Goal: Task Accomplishment & Management: Manage account settings

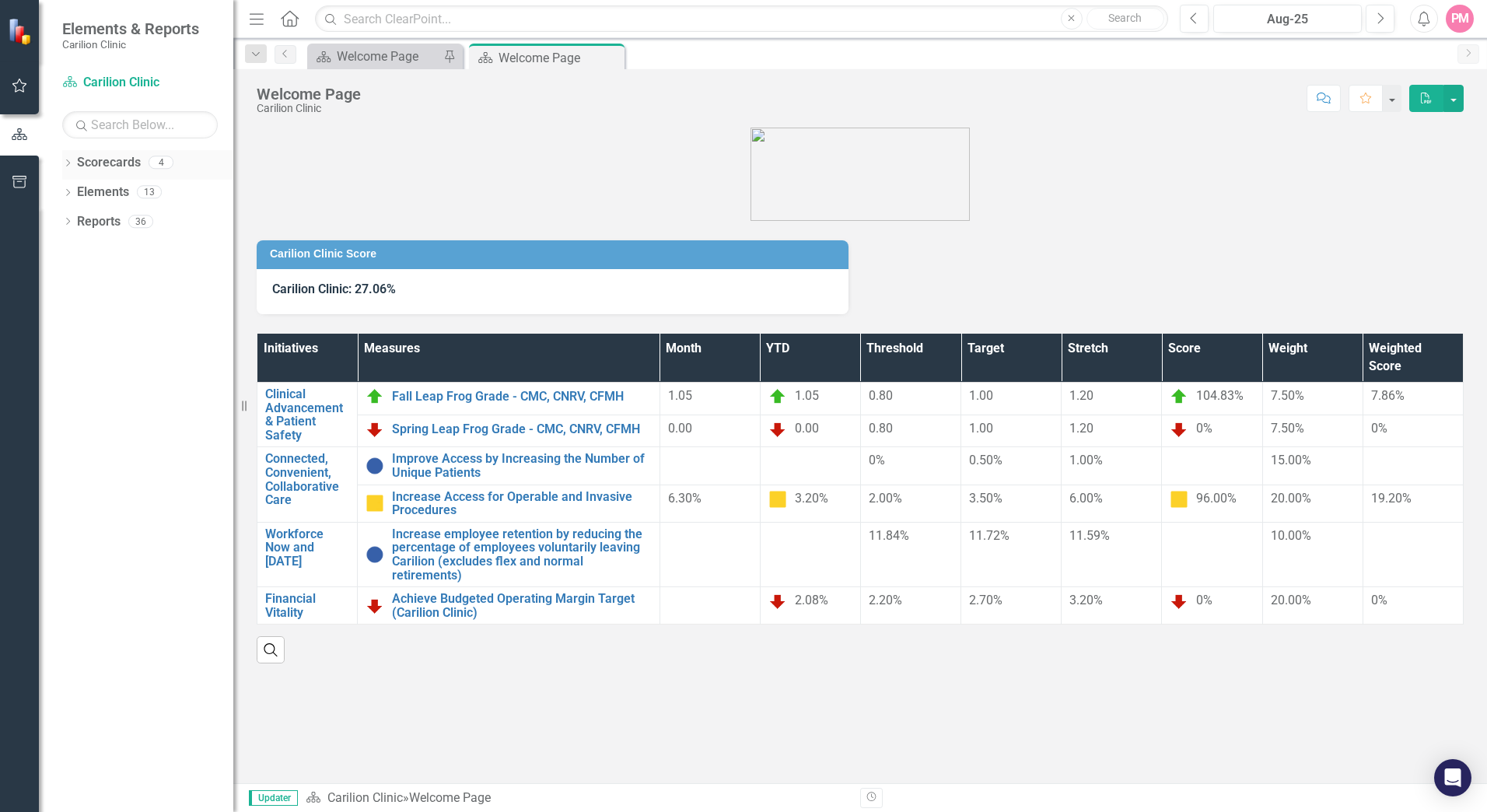
click at [112, 166] on link "Scorecards" at bounding box center [109, 162] width 64 height 18
click at [65, 166] on icon "Dropdown" at bounding box center [67, 164] width 11 height 8
click at [73, 187] on icon "Dropdown" at bounding box center [76, 191] width 12 height 9
click at [90, 218] on icon "Dropdown" at bounding box center [91, 220] width 12 height 9
click at [136, 255] on link "Gastroenterology" at bounding box center [174, 251] width 116 height 18
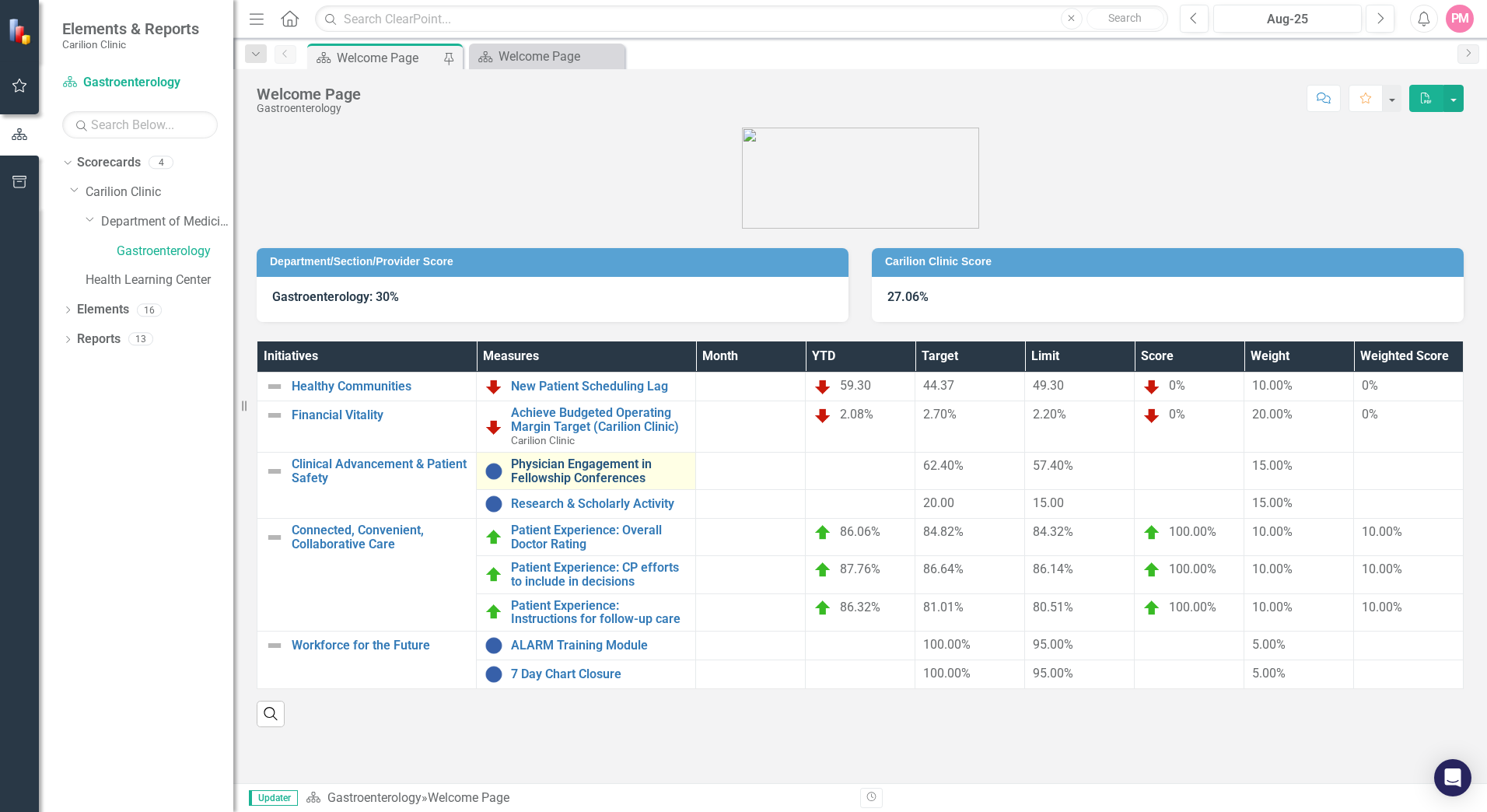
click at [603, 467] on link "Physician Engagement in Fellowship Conferences" at bounding box center [599, 470] width 177 height 28
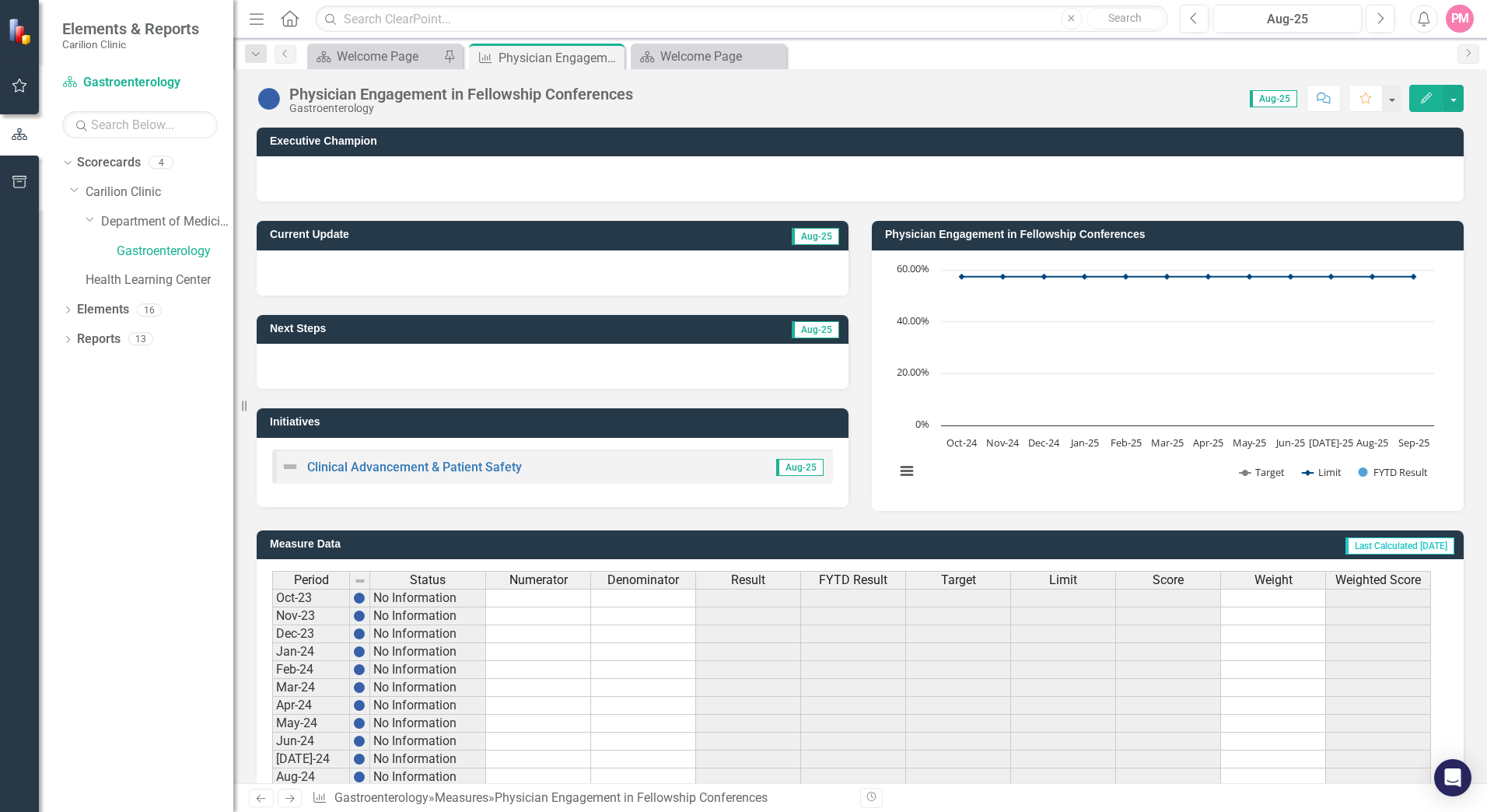
scroll to position [275, 0]
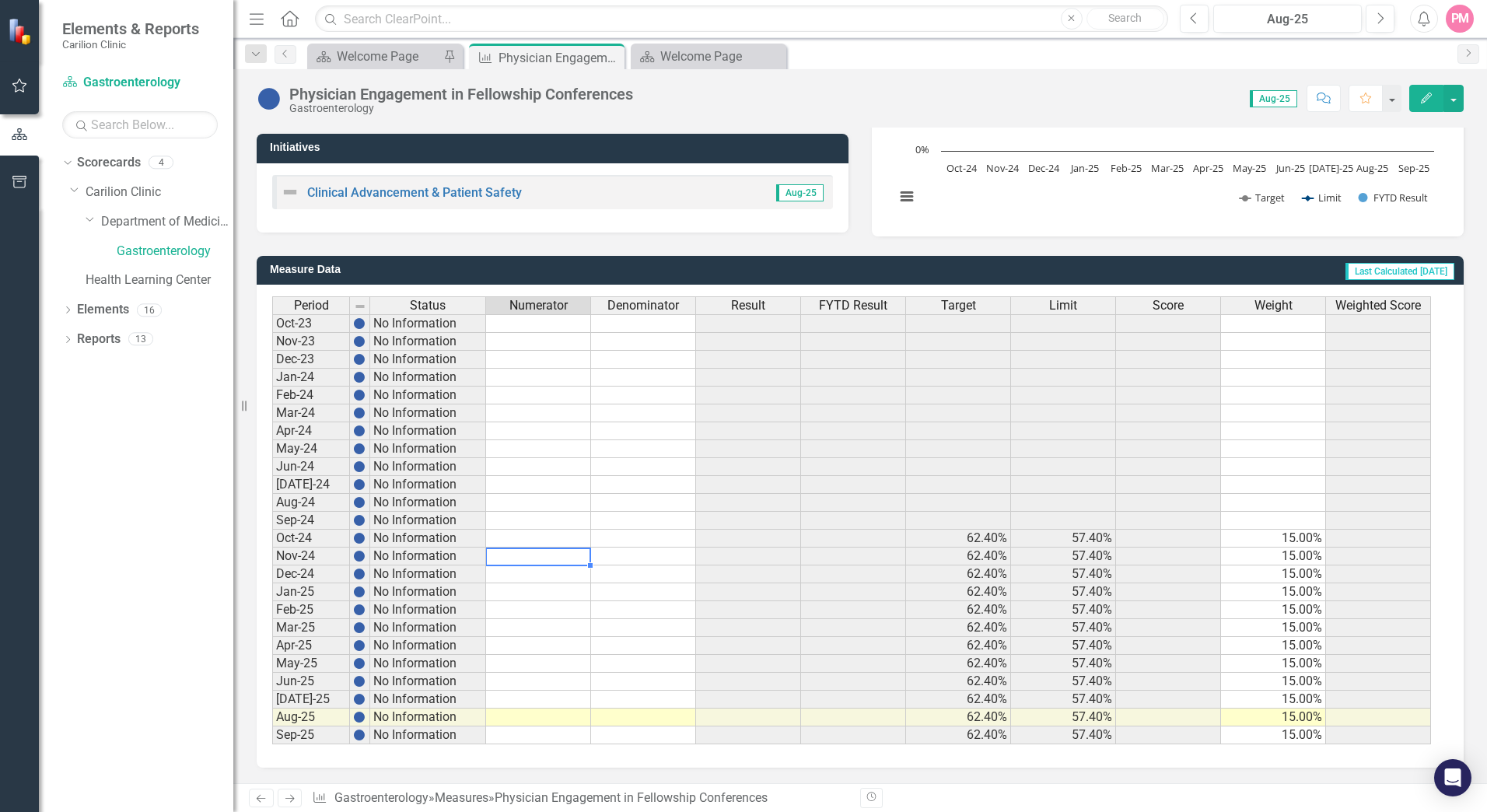
click at [549, 553] on td at bounding box center [538, 556] width 105 height 18
click at [352, 55] on div "Welcome Page" at bounding box center [388, 56] width 103 height 19
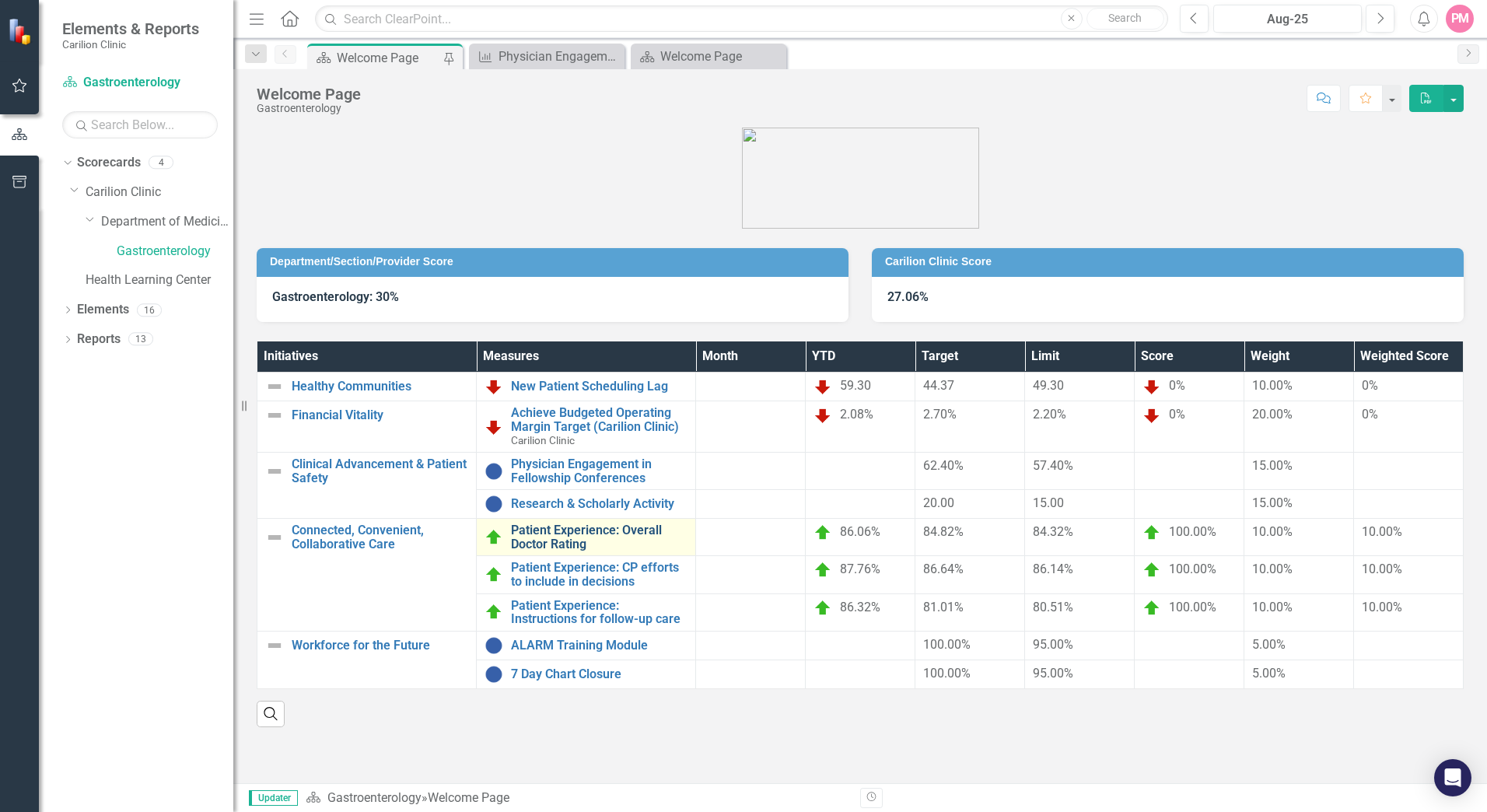
click at [532, 538] on link "Patient Experience: Overall Doctor Rating" at bounding box center [599, 537] width 177 height 28
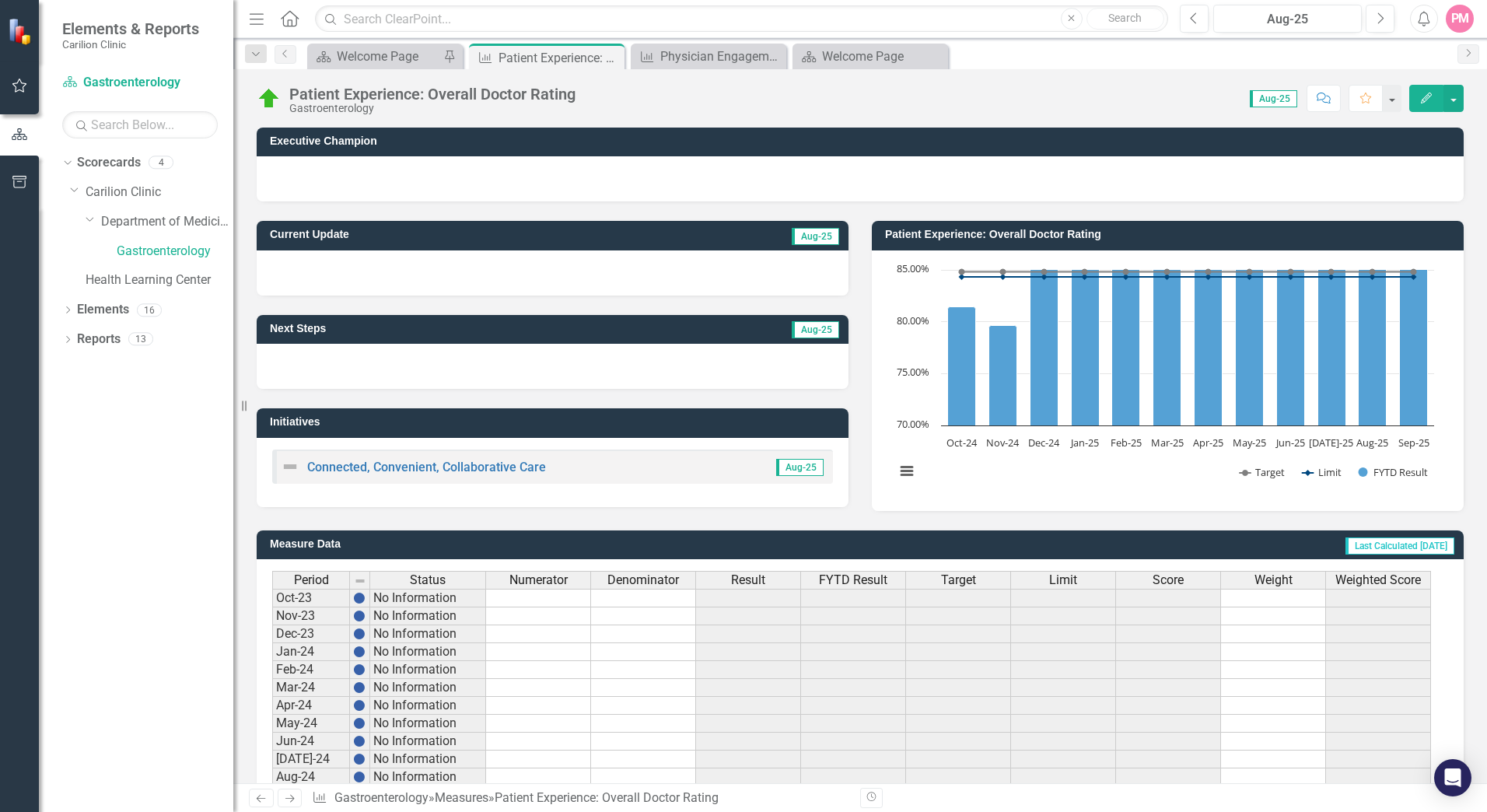
scroll to position [275, 0]
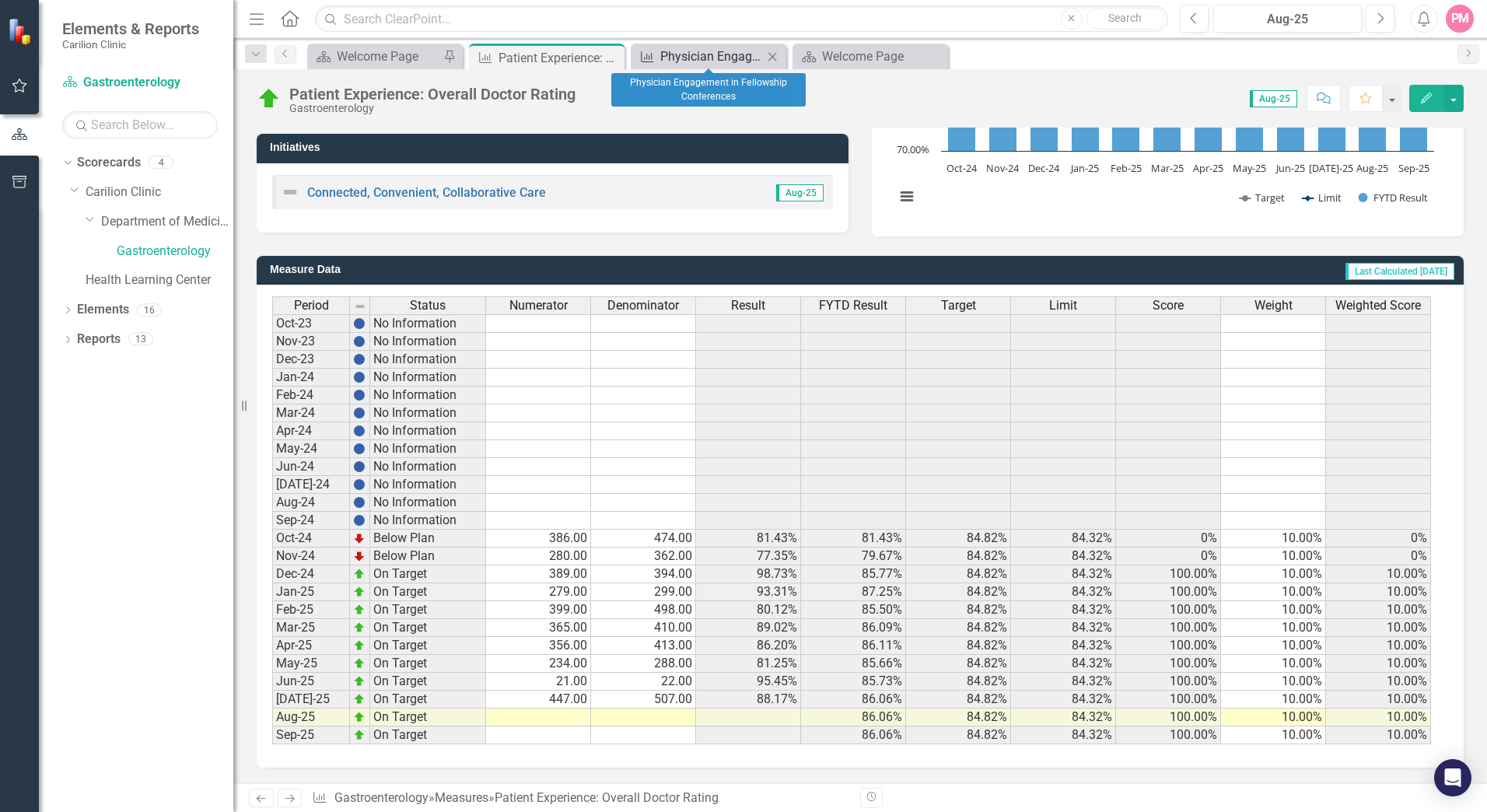
click at [712, 56] on div "Physician Engagement in Fellowship Conferences" at bounding box center [712, 56] width 103 height 19
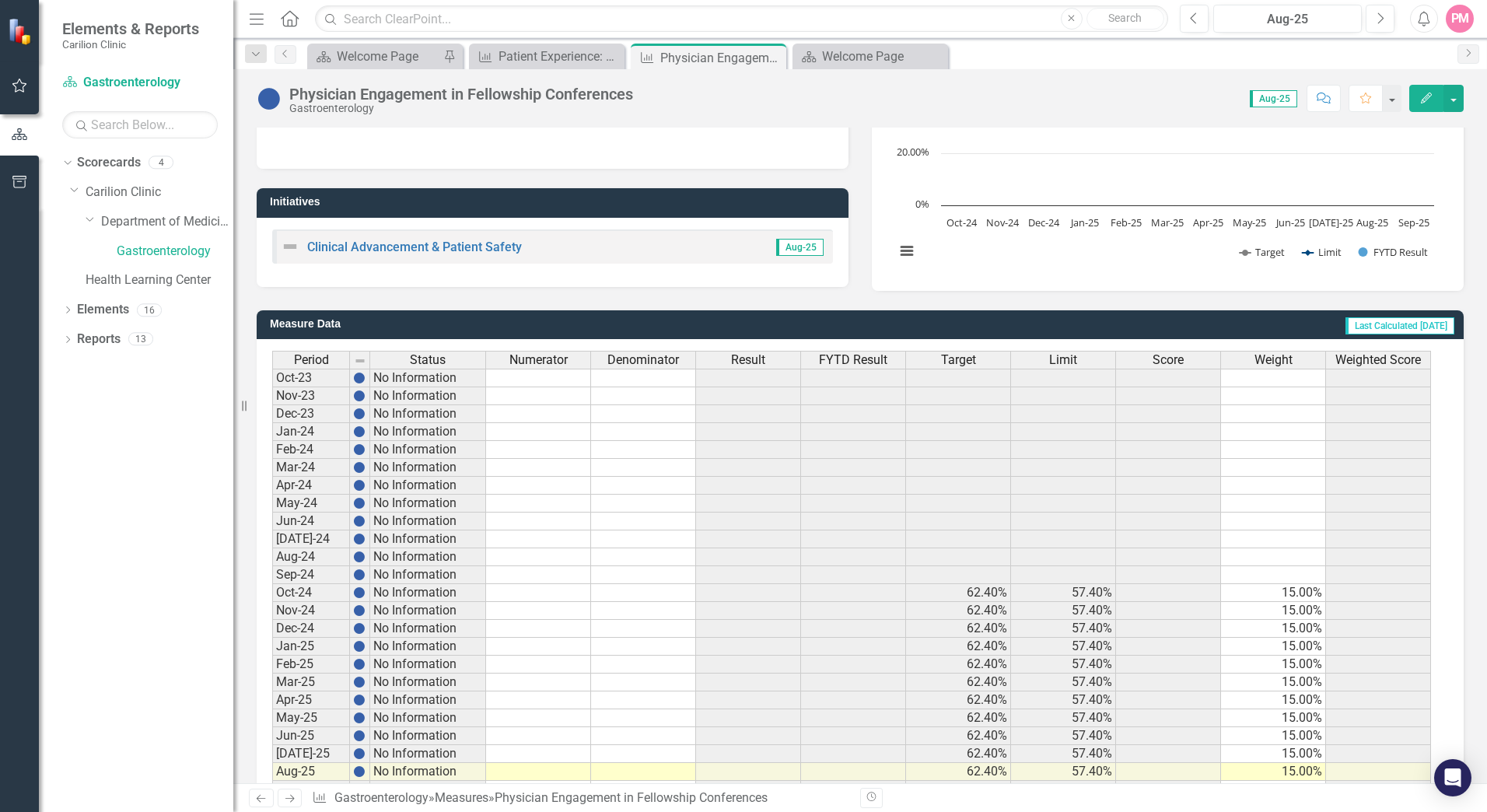
scroll to position [197, 0]
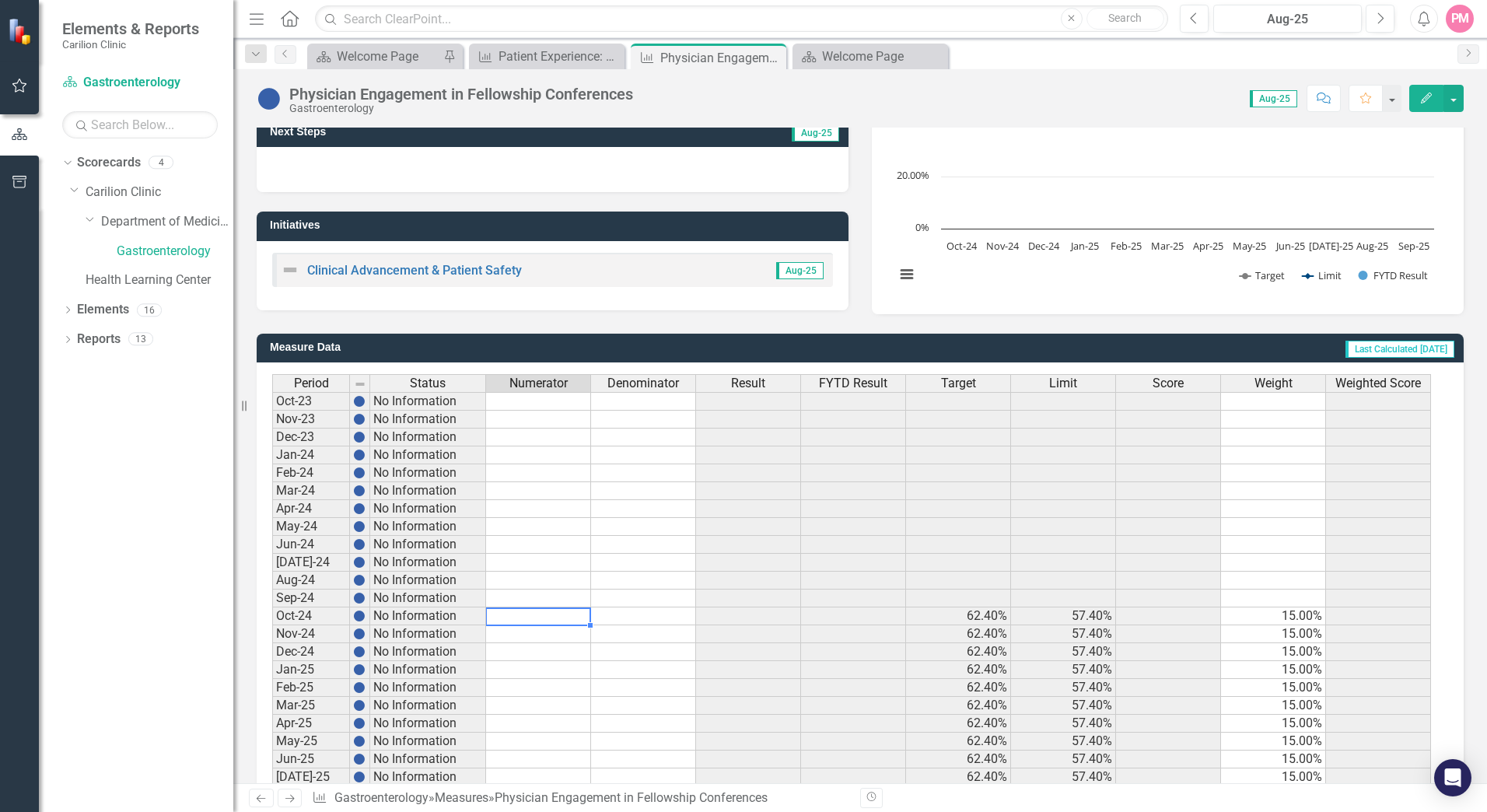
click at [541, 610] on td at bounding box center [538, 616] width 105 height 18
click at [550, 600] on td at bounding box center [538, 598] width 105 height 18
click at [548, 614] on td at bounding box center [538, 616] width 105 height 18
type textarea "13"
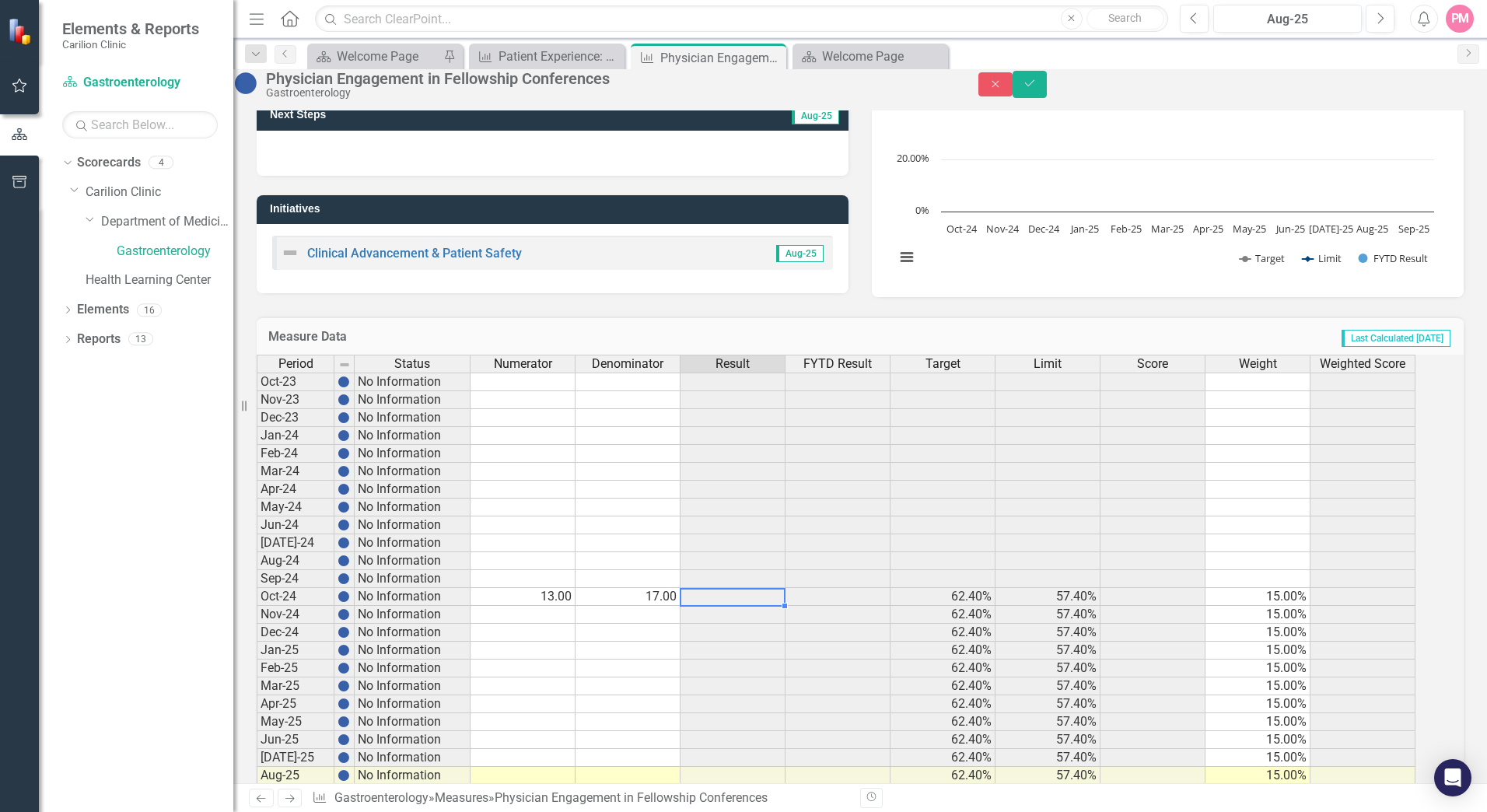
click at [547, 624] on td at bounding box center [522, 614] width 105 height 18
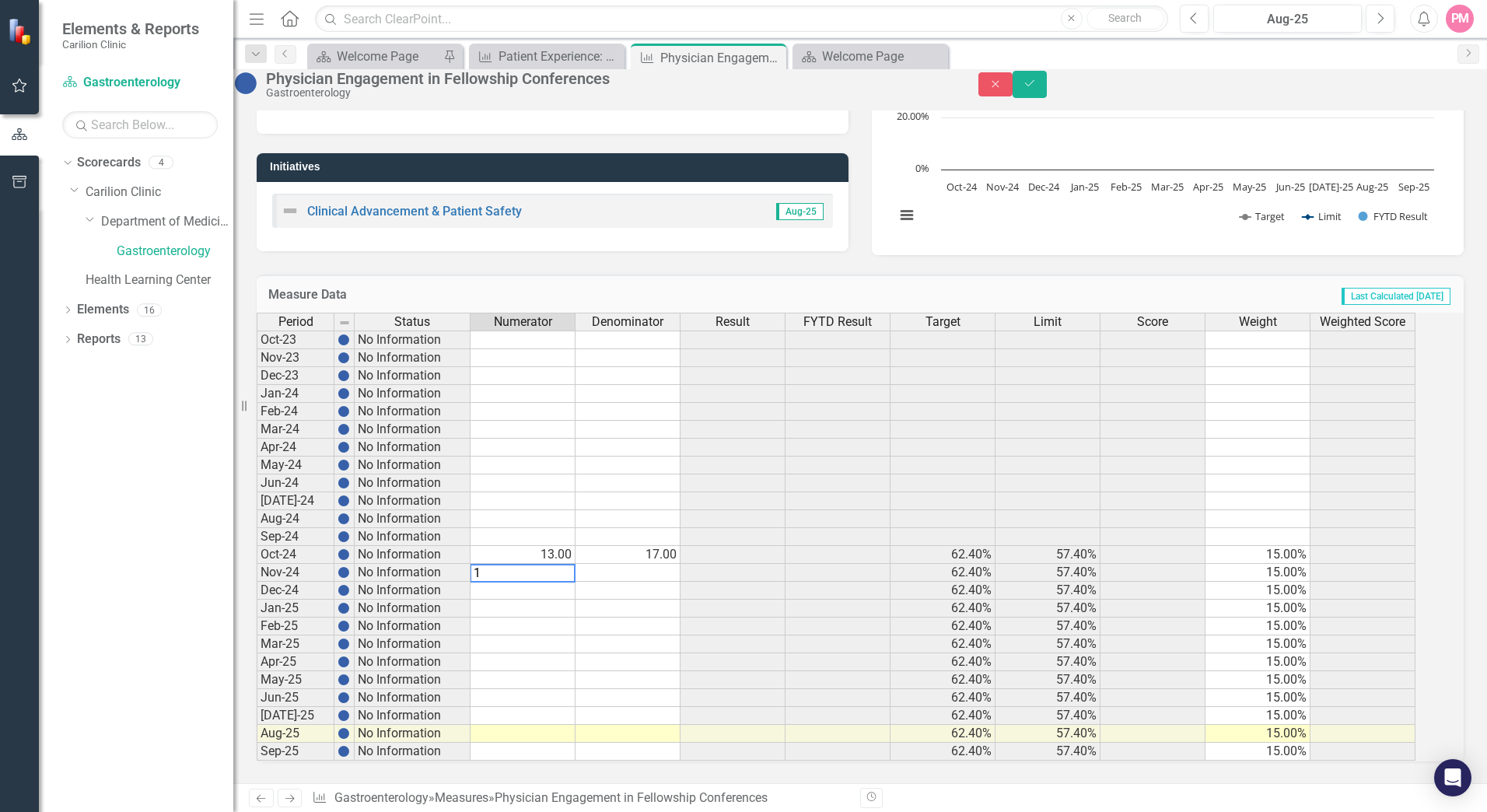
type textarea "12"
type textarea "20"
type textarea "14"
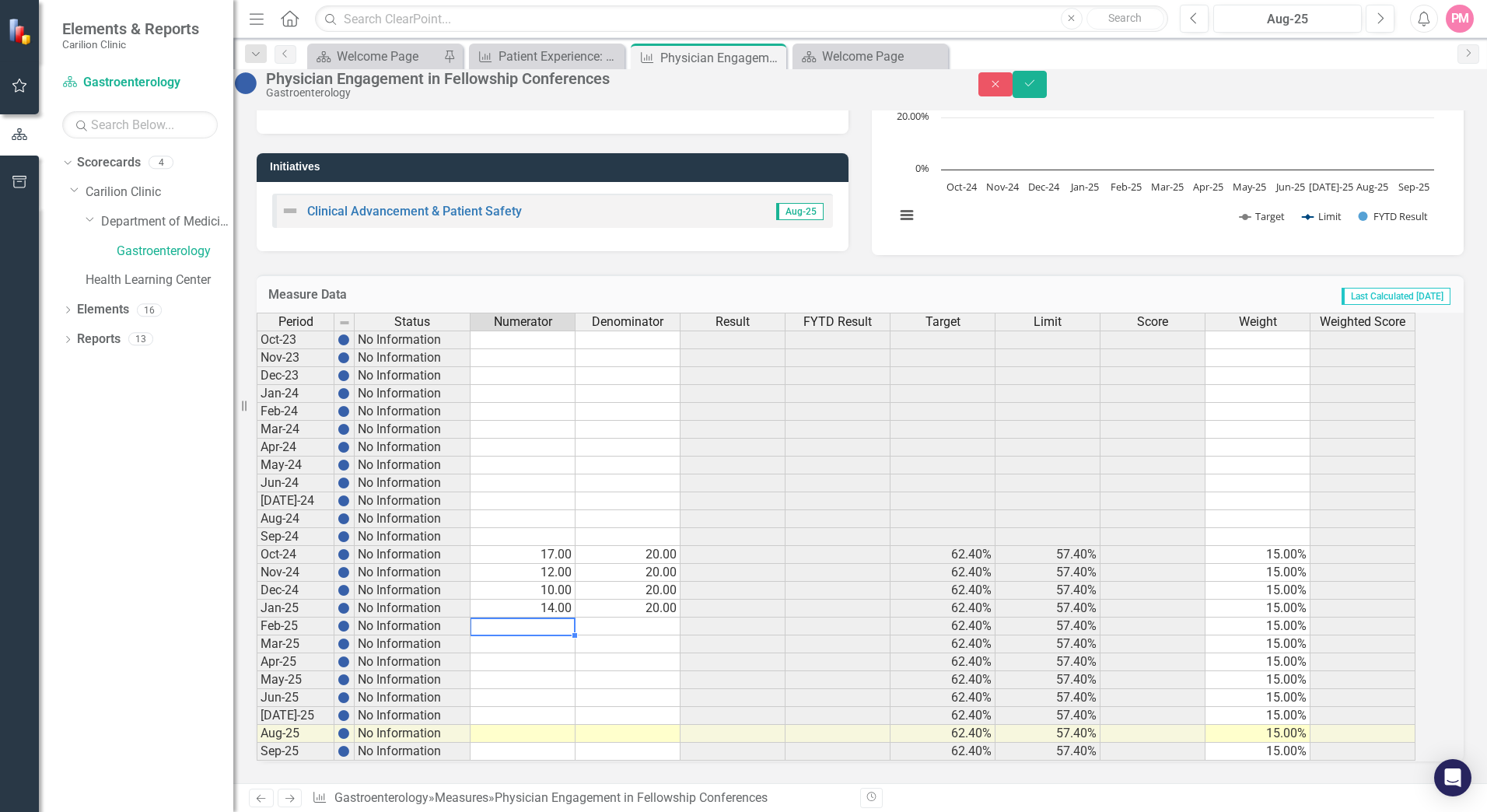
type textarea "7"
type textarea "20"
type textarea "19"
type textarea "20"
type textarea "11"
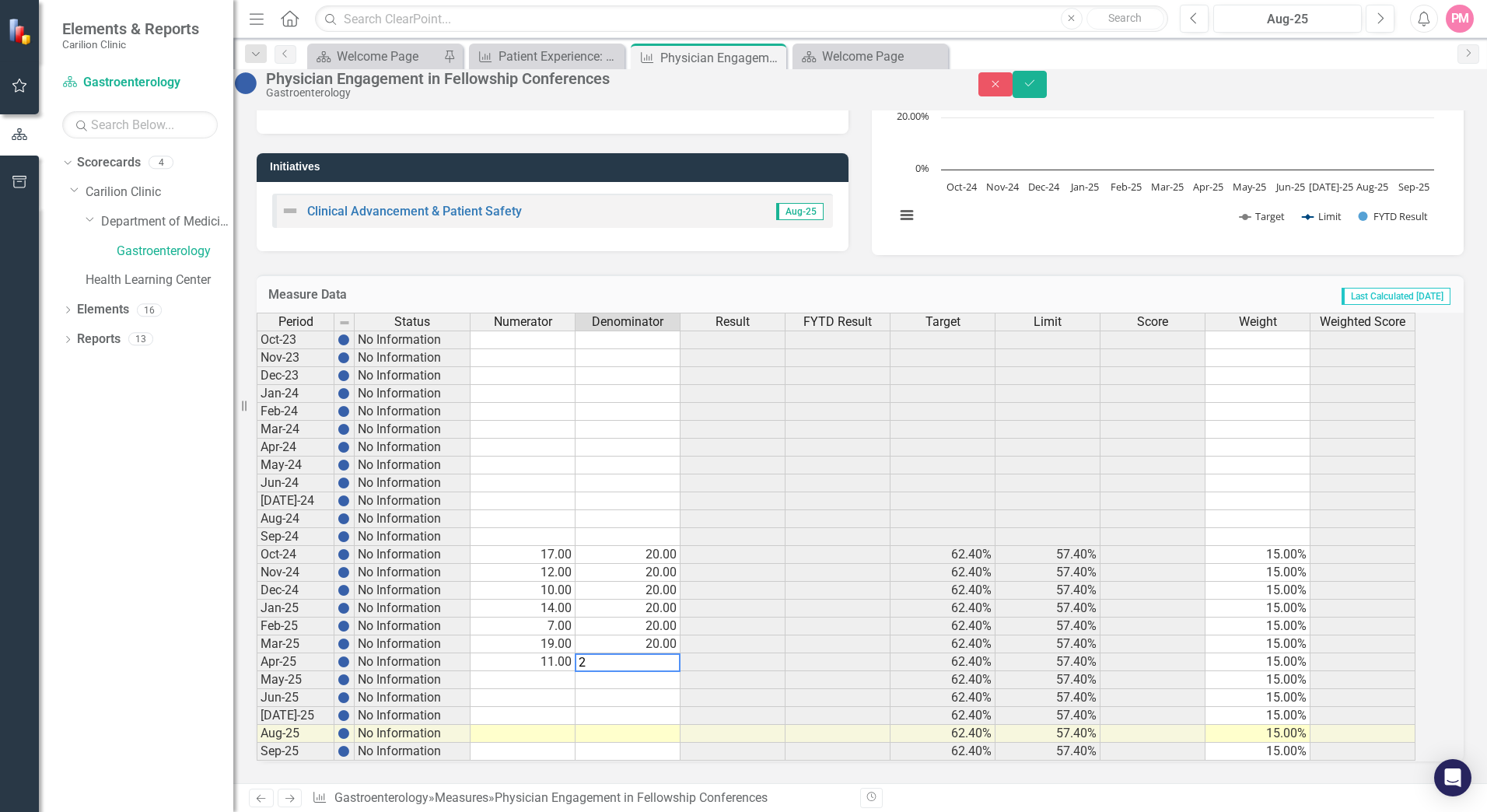
type textarea "20"
type textarea "17"
type textarea "20"
type textarea "2"
type textarea "20"
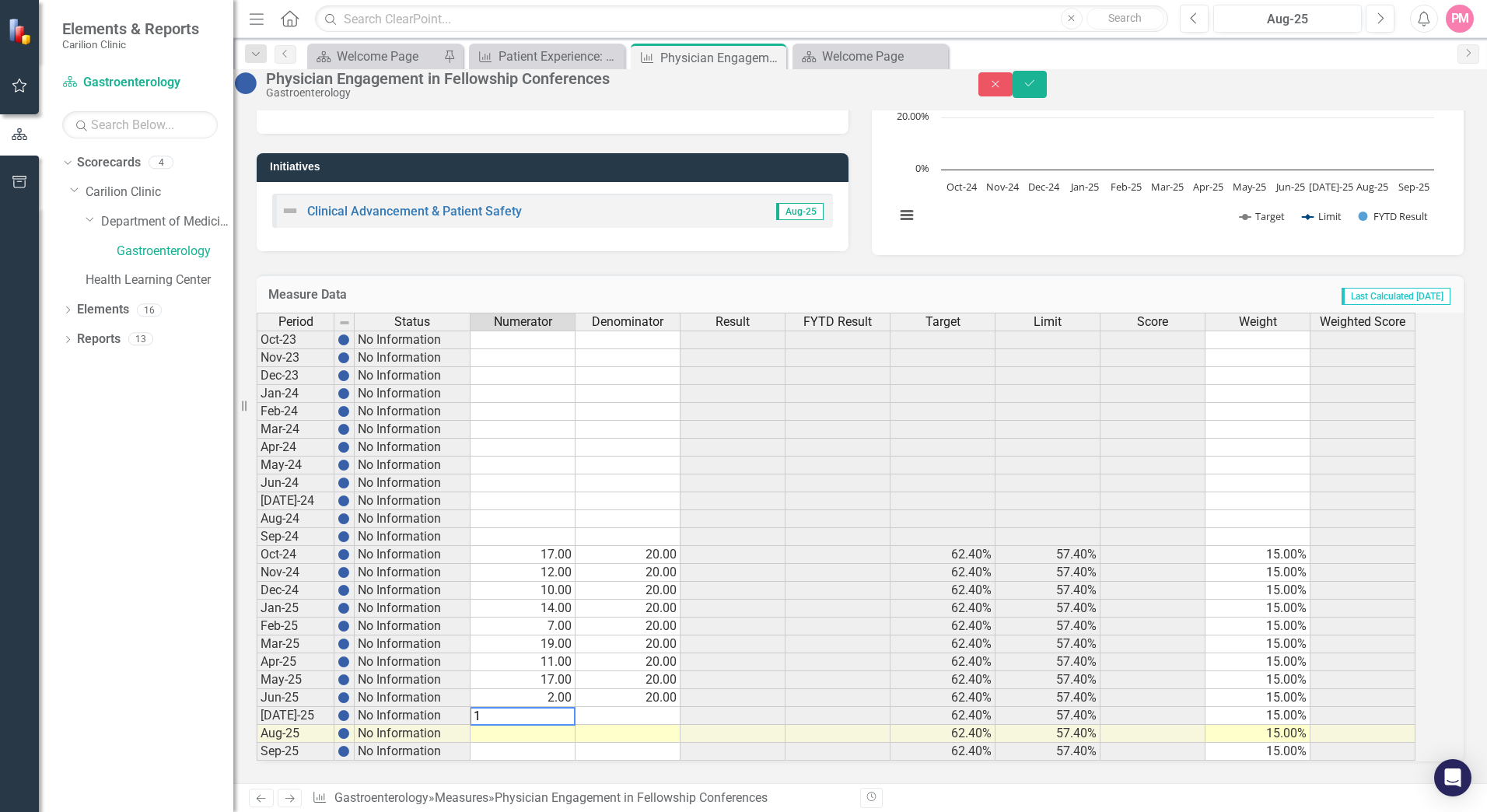
type textarea "15"
type textarea "20"
type textarea "12"
type textarea "20"
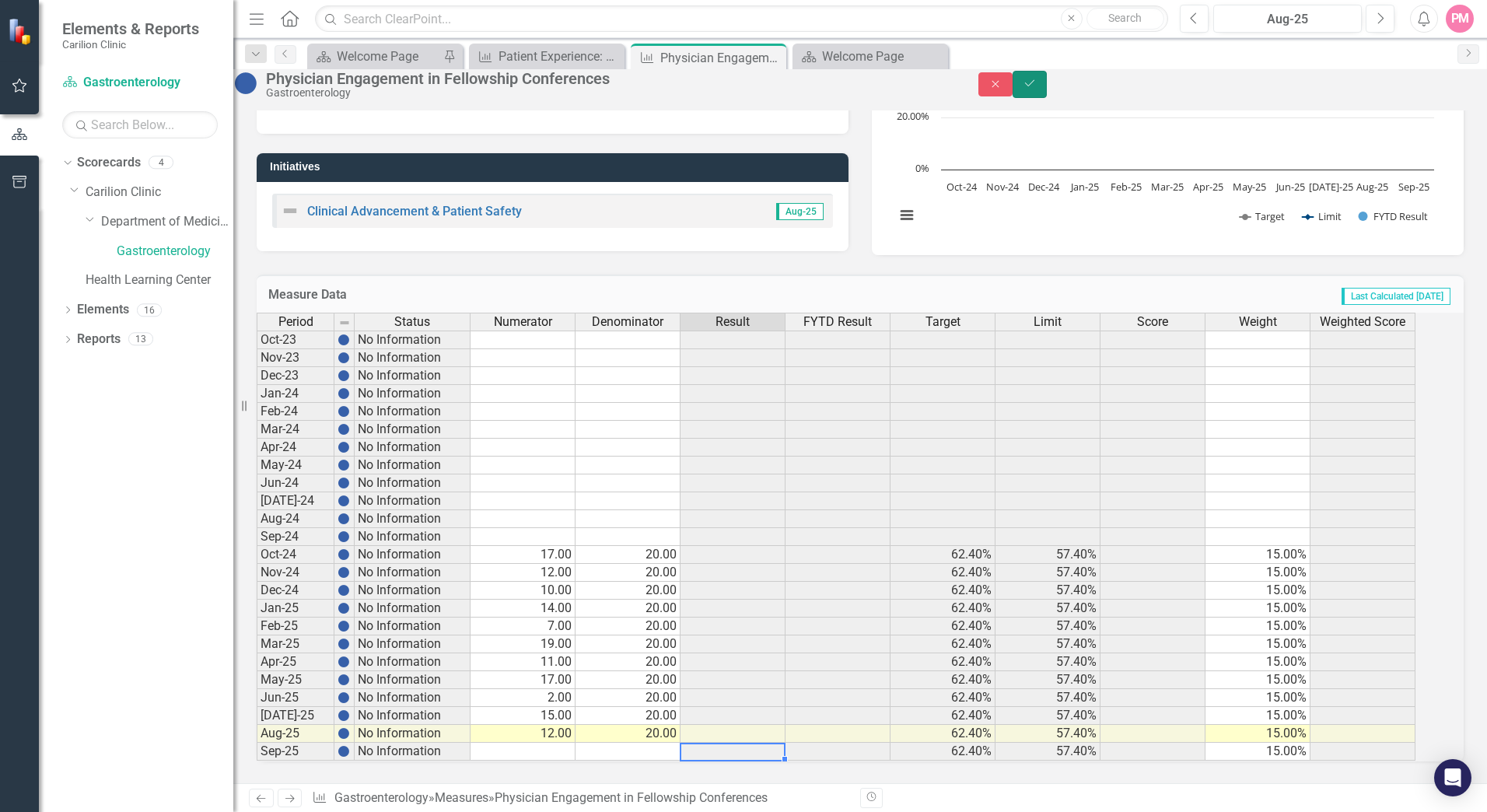
drag, startPoint x: 1450, startPoint y: 94, endPoint x: 1447, endPoint y: 138, distance: 44.1
click at [1037, 89] on icon "Save" at bounding box center [1030, 83] width 14 height 11
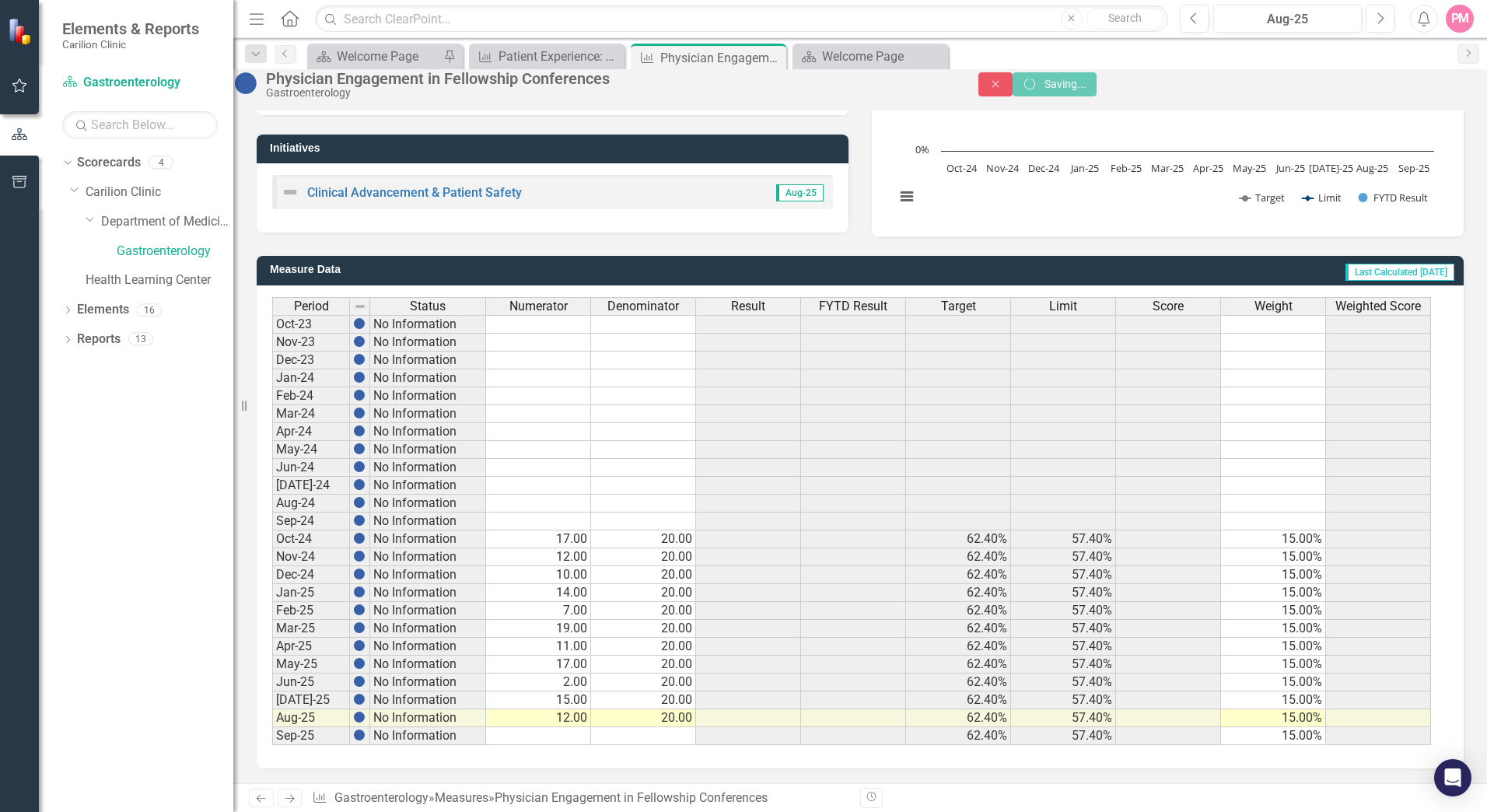
scroll to position [275, 0]
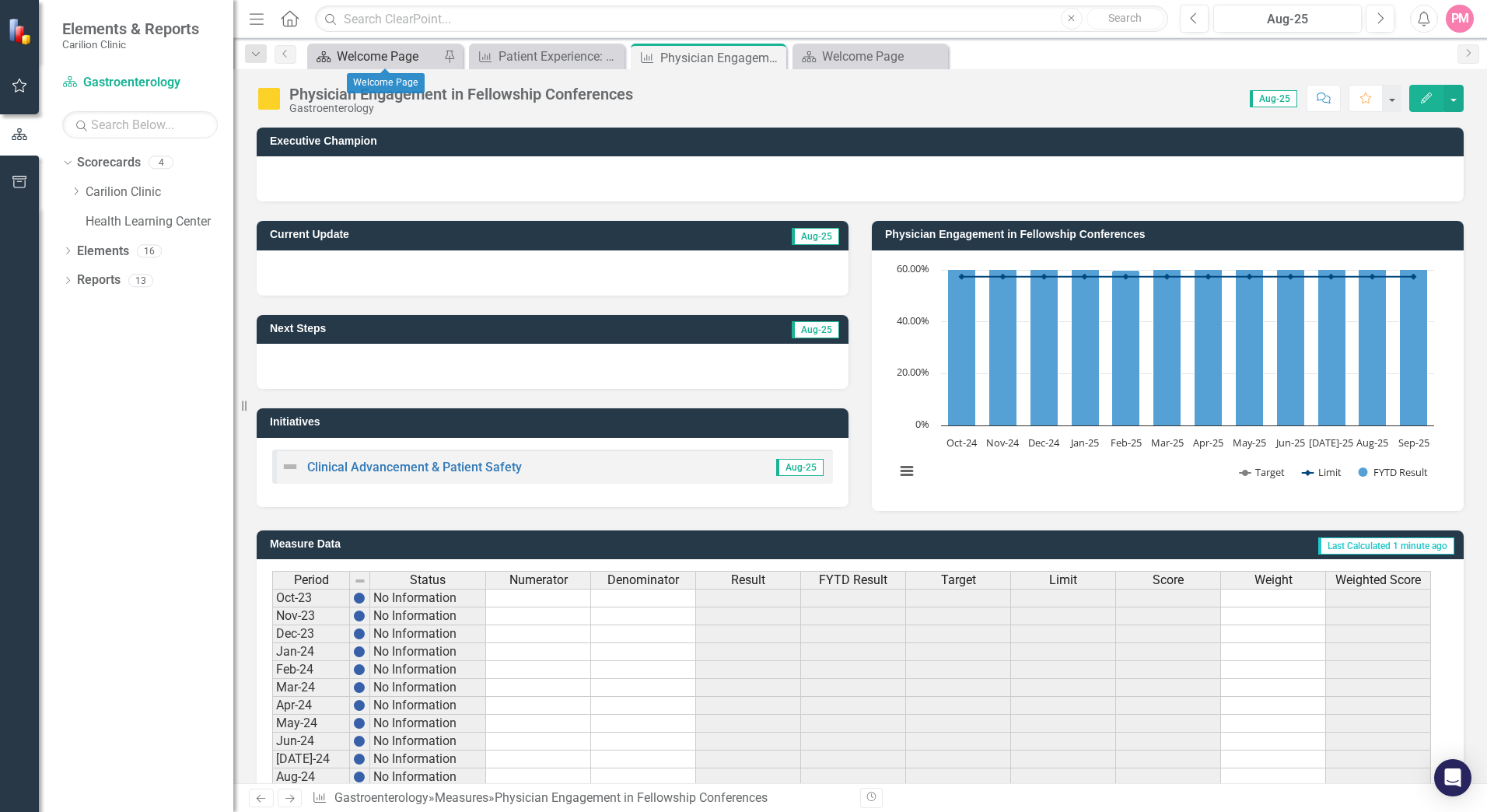
click at [400, 54] on div "Welcome Page" at bounding box center [388, 56] width 103 height 19
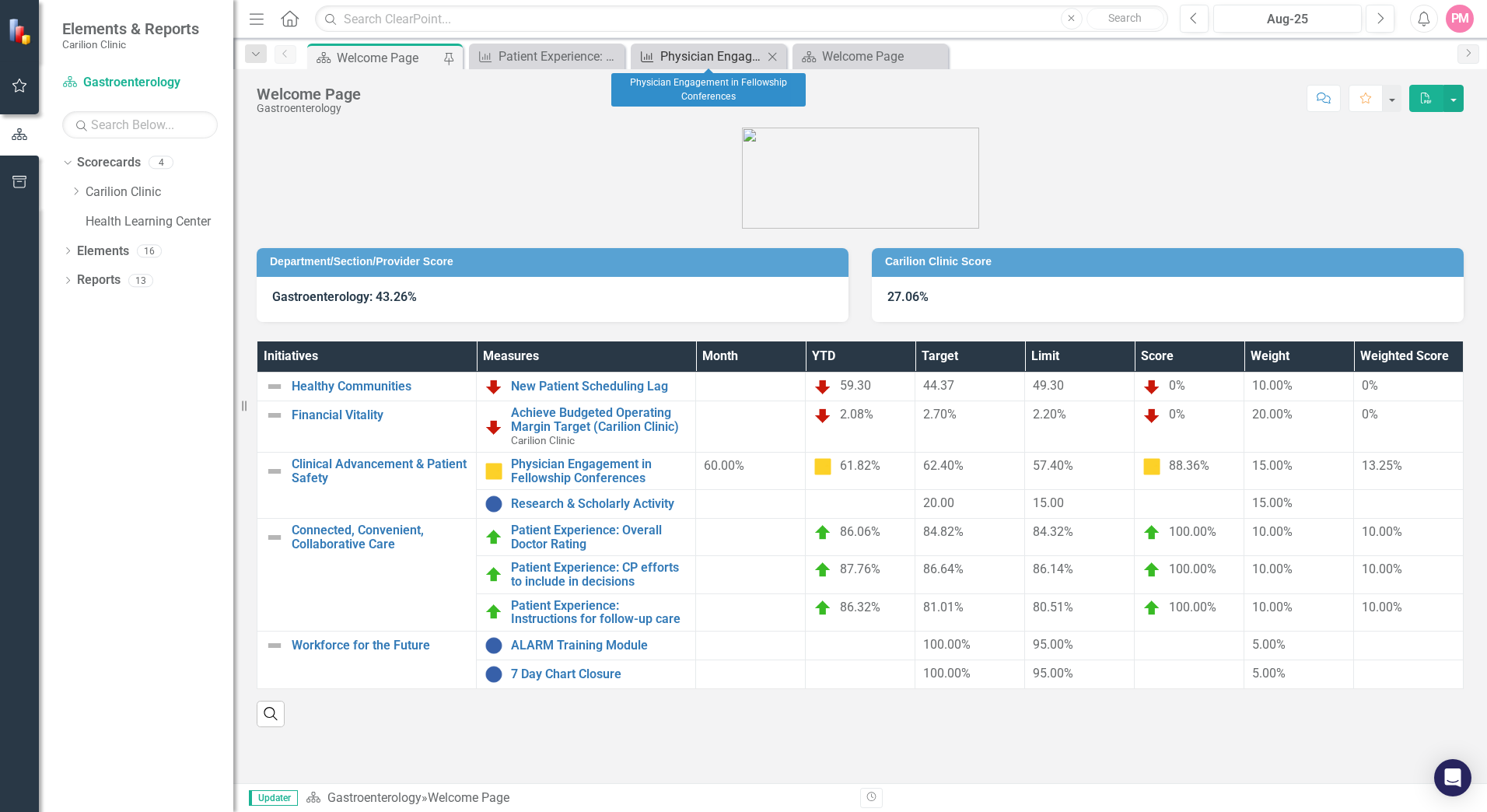
click at [707, 52] on div "Physician Engagement in Fellowship Conferences" at bounding box center [712, 56] width 103 height 19
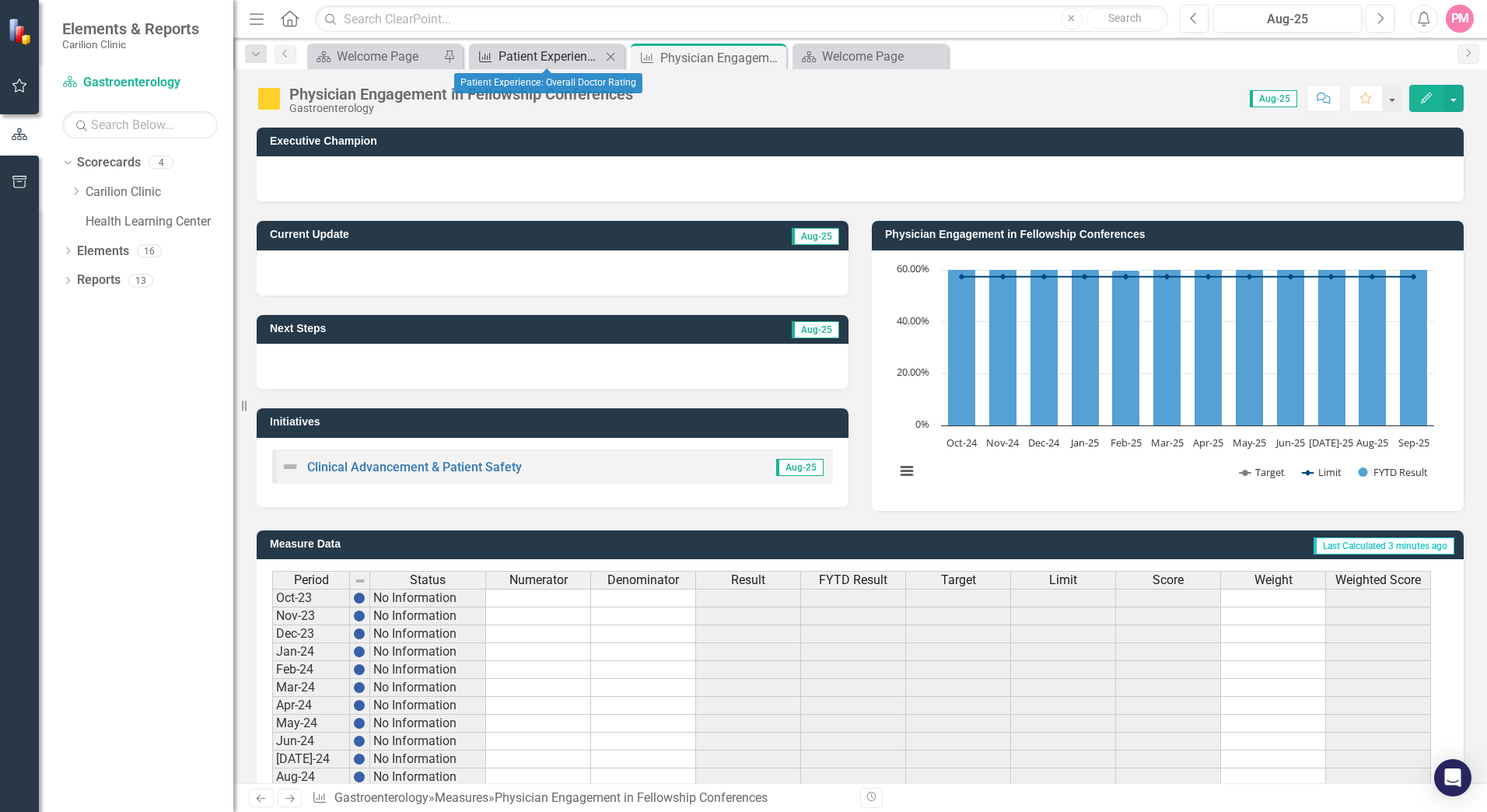
click at [520, 57] on div "Patient Experience: Overall Doctor Rating" at bounding box center [549, 56] width 103 height 19
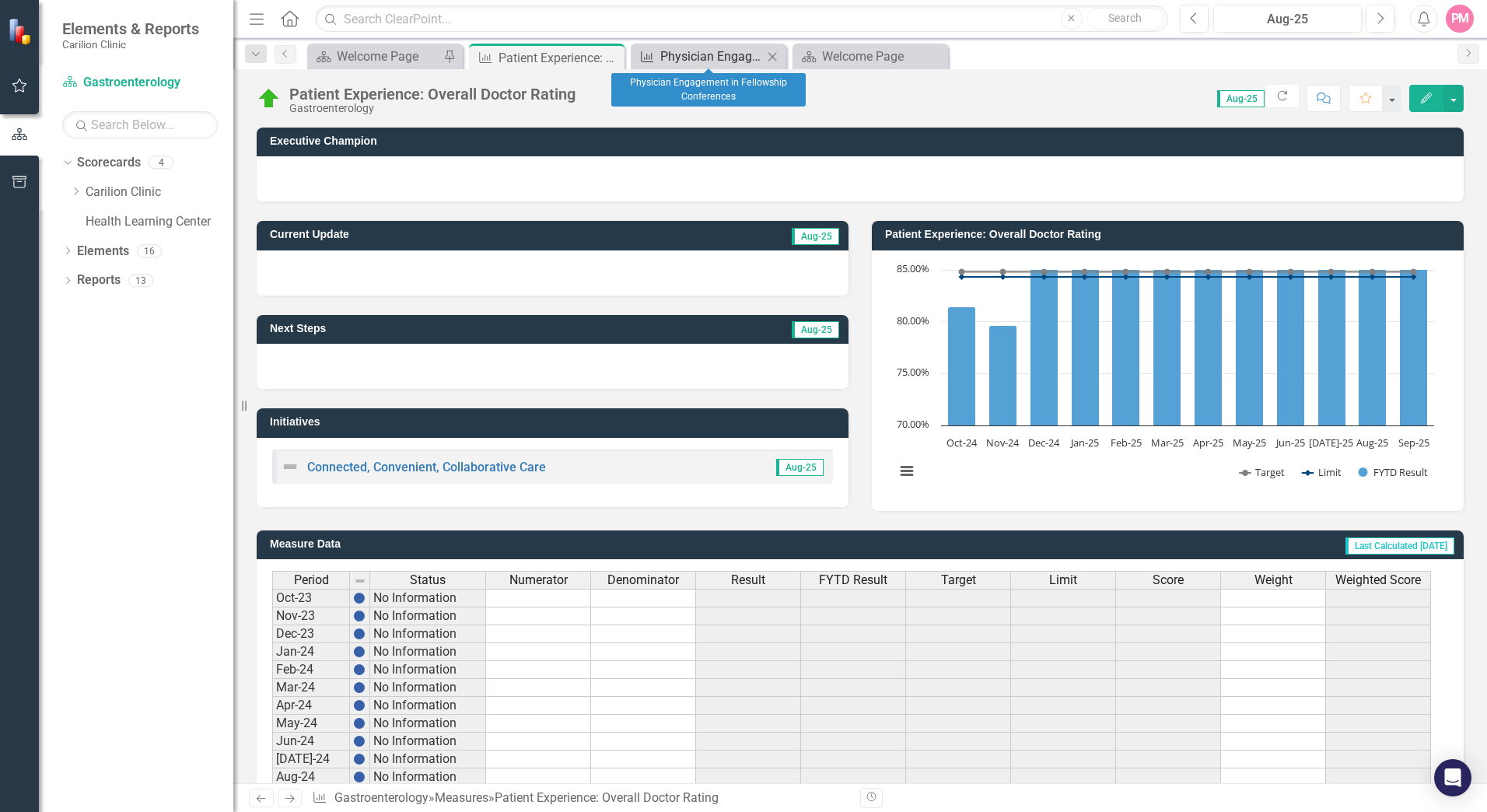
click at [728, 54] on div "Physician Engagement in Fellowship Conferences" at bounding box center [712, 56] width 103 height 19
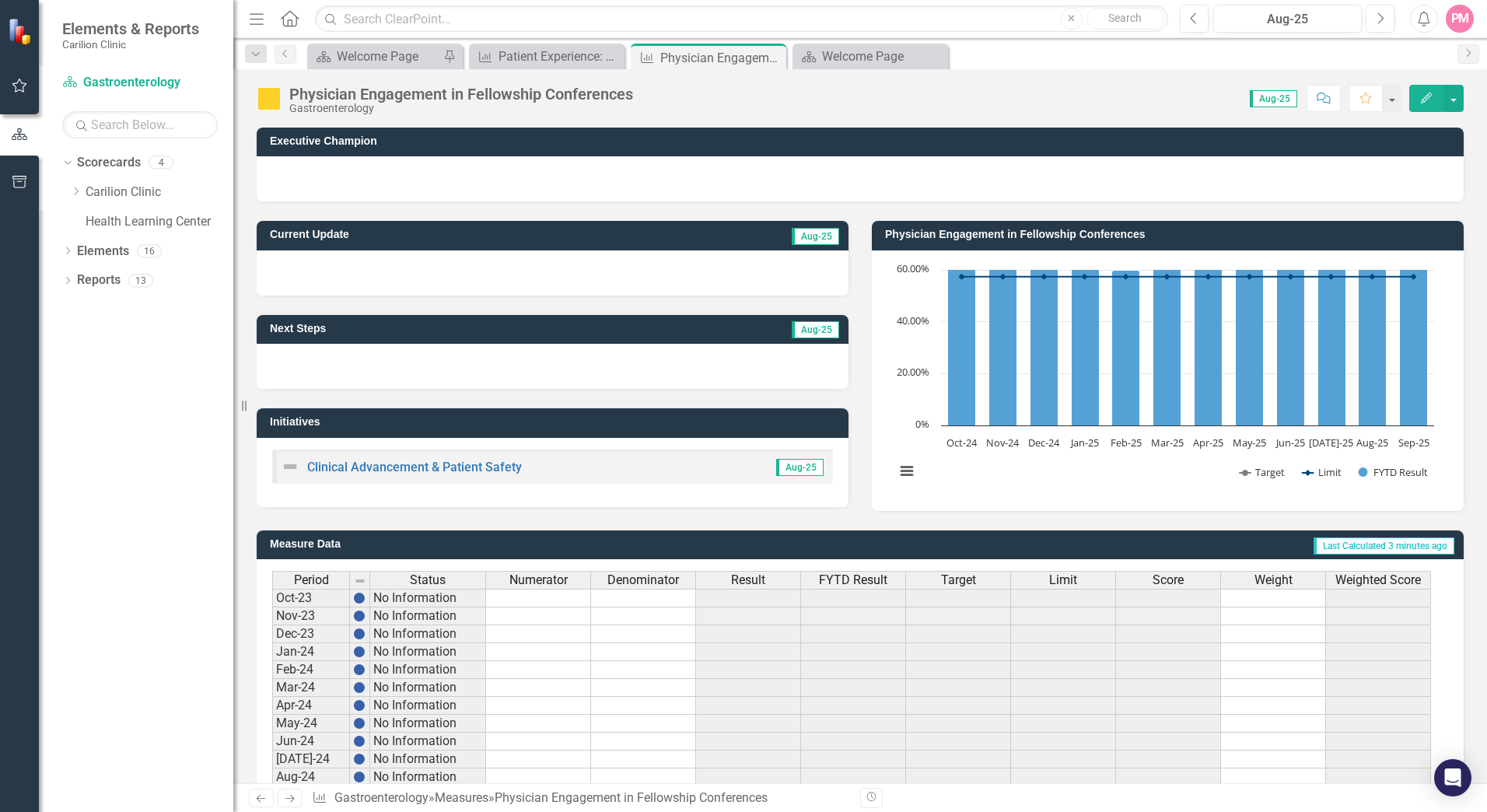
scroll to position [275, 0]
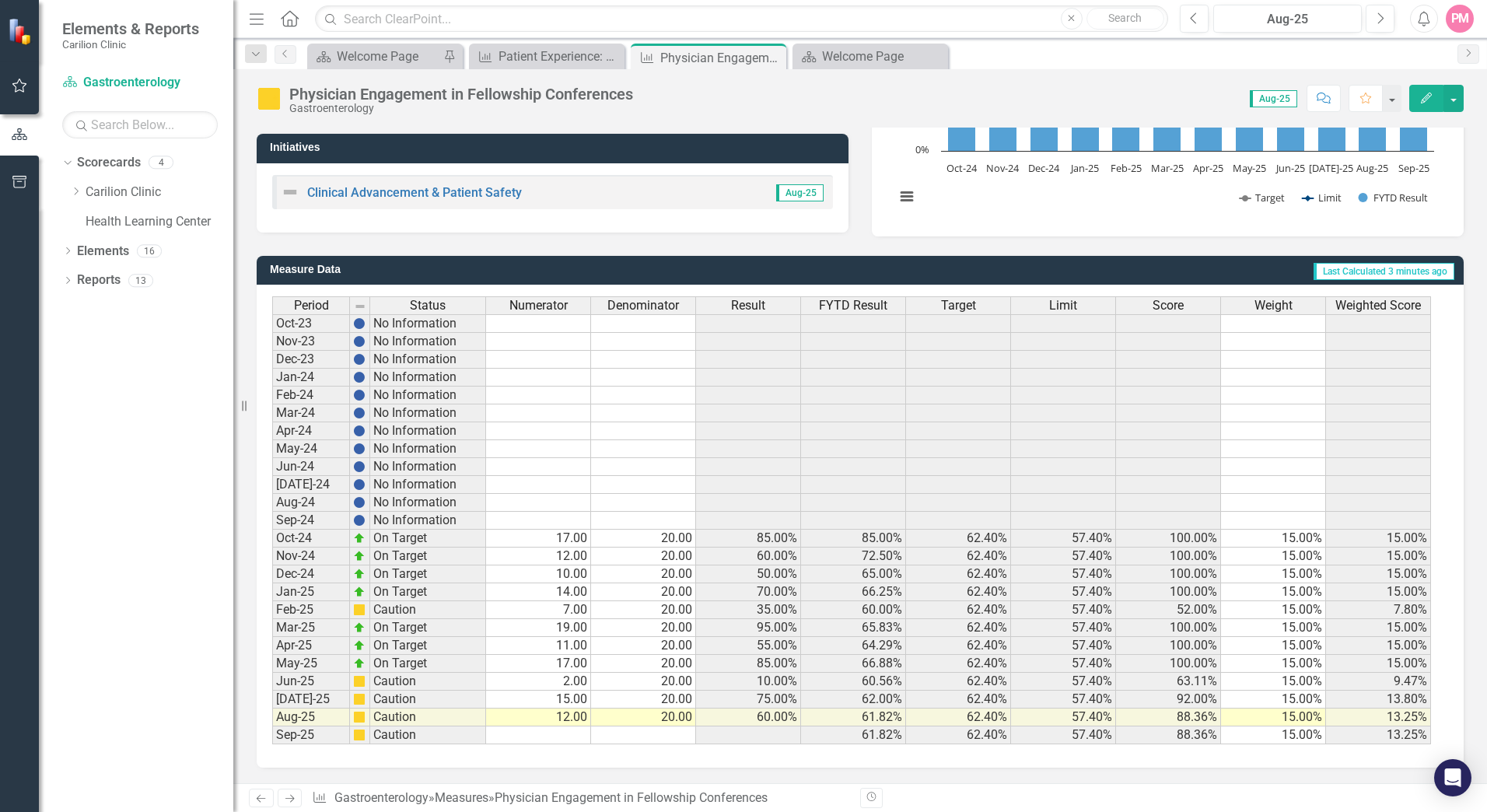
click at [562, 542] on td "17.00" at bounding box center [538, 538] width 105 height 18
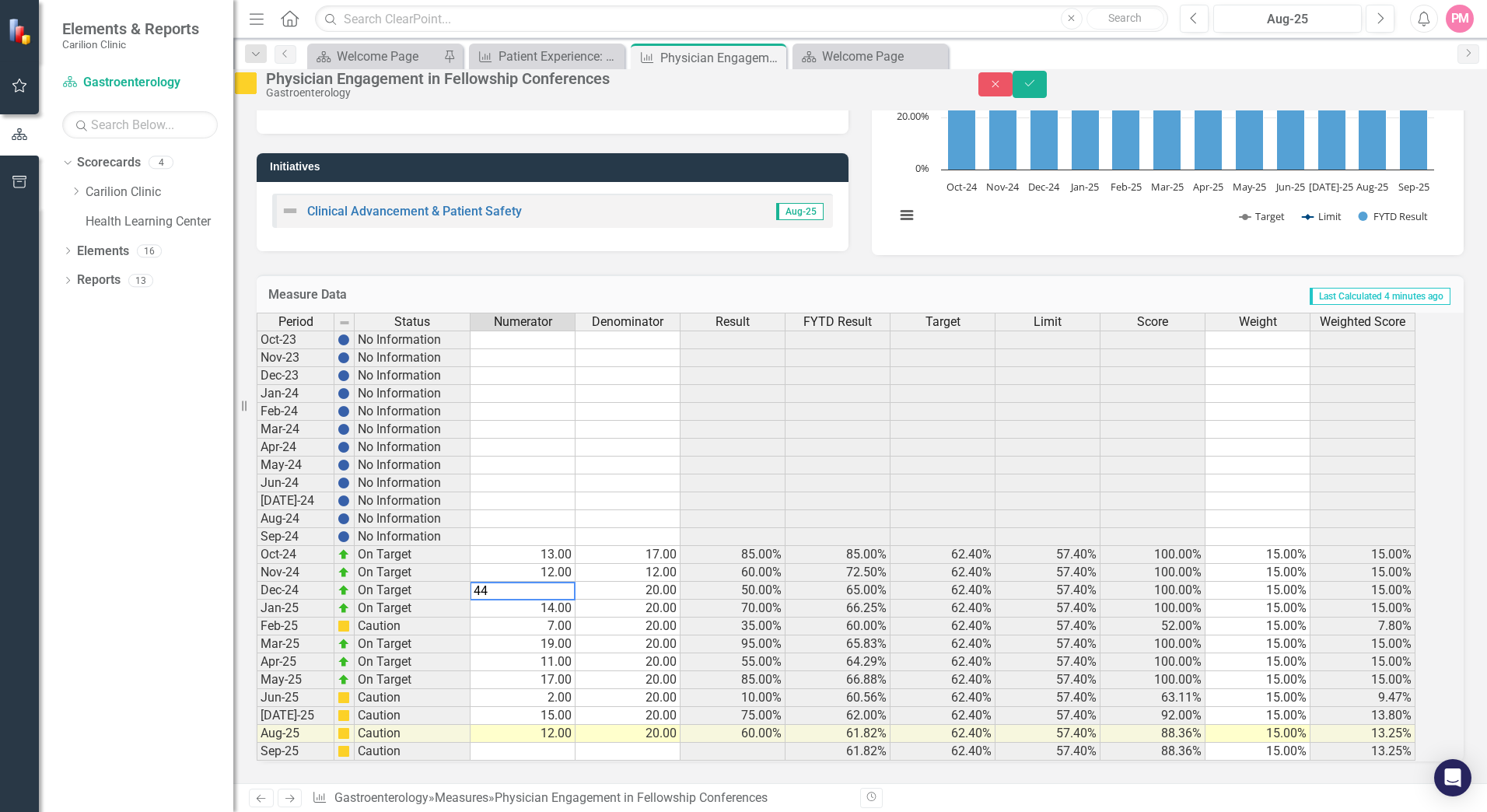
type textarea "4"
click at [575, 604] on td "14.00" at bounding box center [522, 608] width 105 height 18
type textarea "7"
type textarea "2"
type textarea "12"
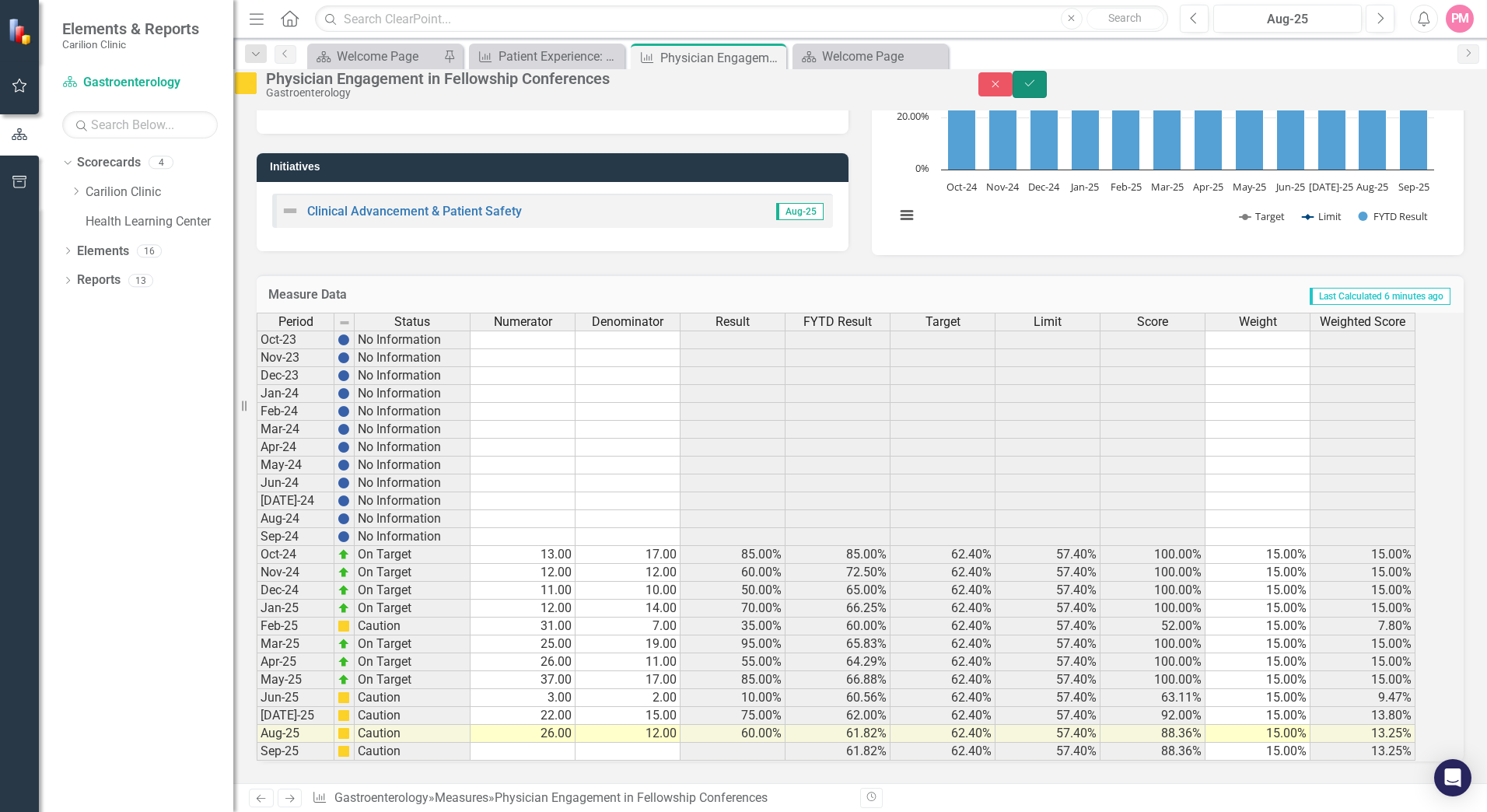
click at [1047, 85] on button "Save" at bounding box center [1030, 85] width 34 height 28
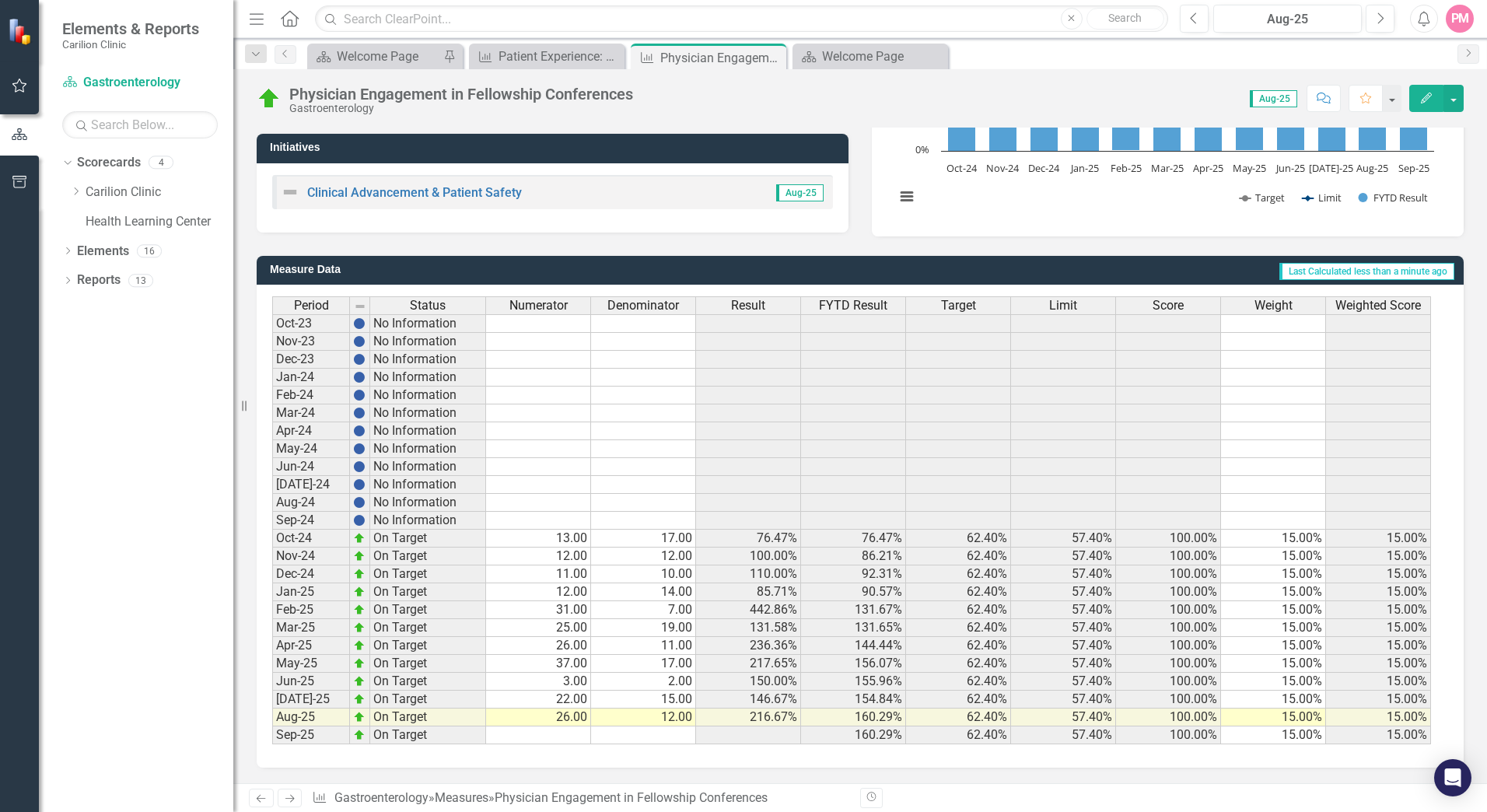
scroll to position [0, 0]
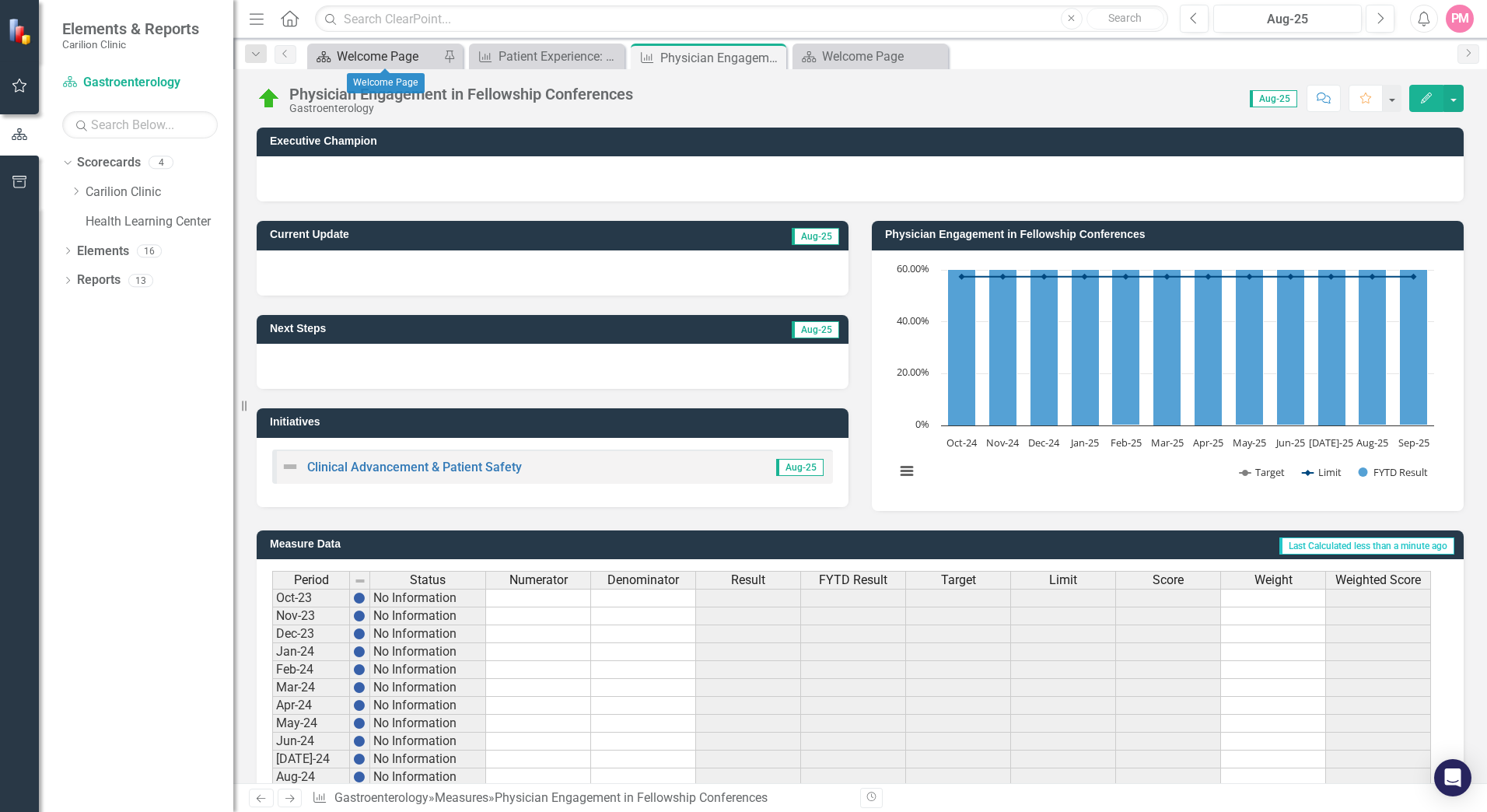
click at [403, 49] on div "Welcome Page" at bounding box center [388, 56] width 103 height 19
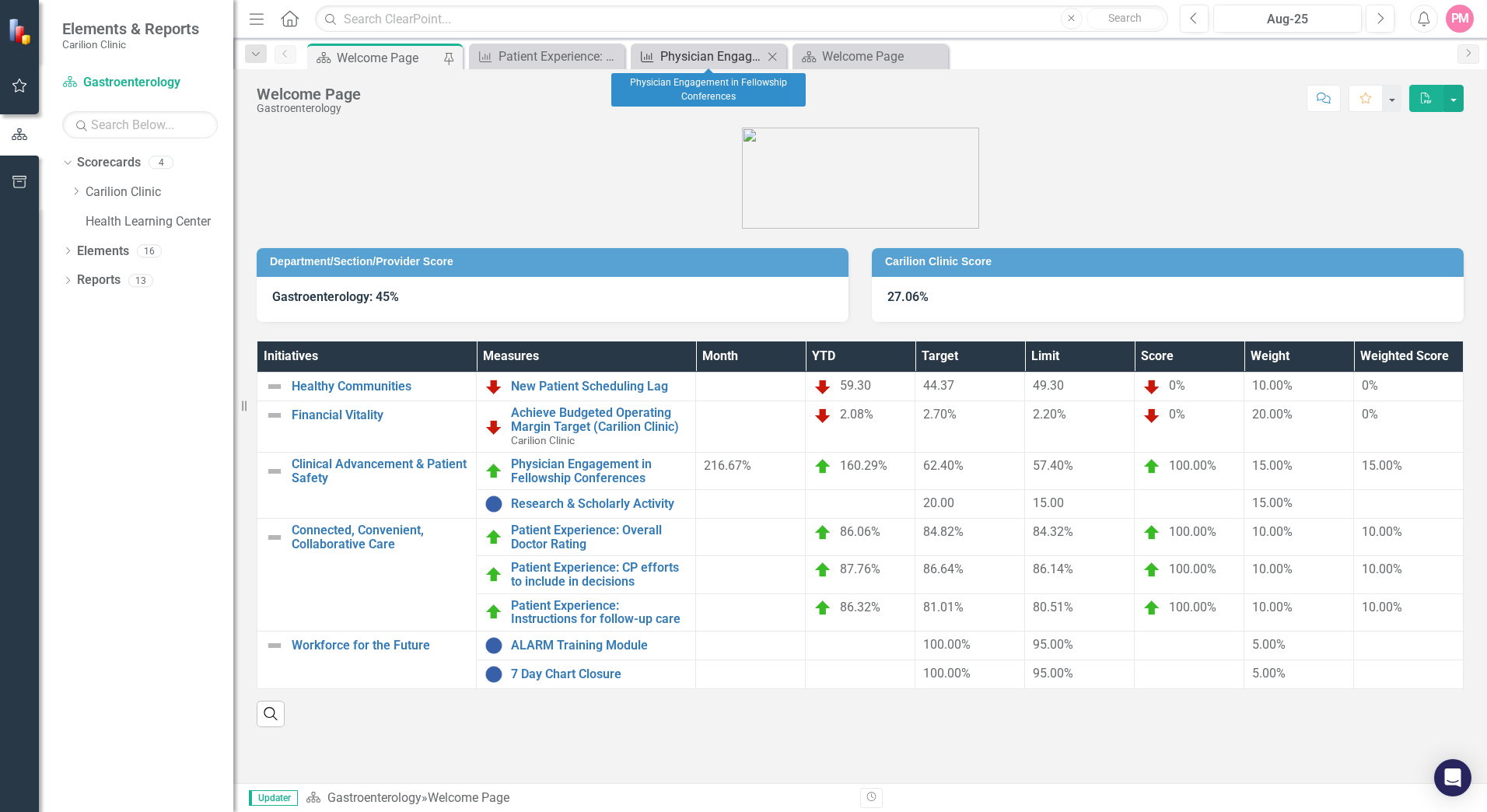
click at [697, 61] on div "Physician Engagement in Fellowship Conferences" at bounding box center [712, 56] width 103 height 19
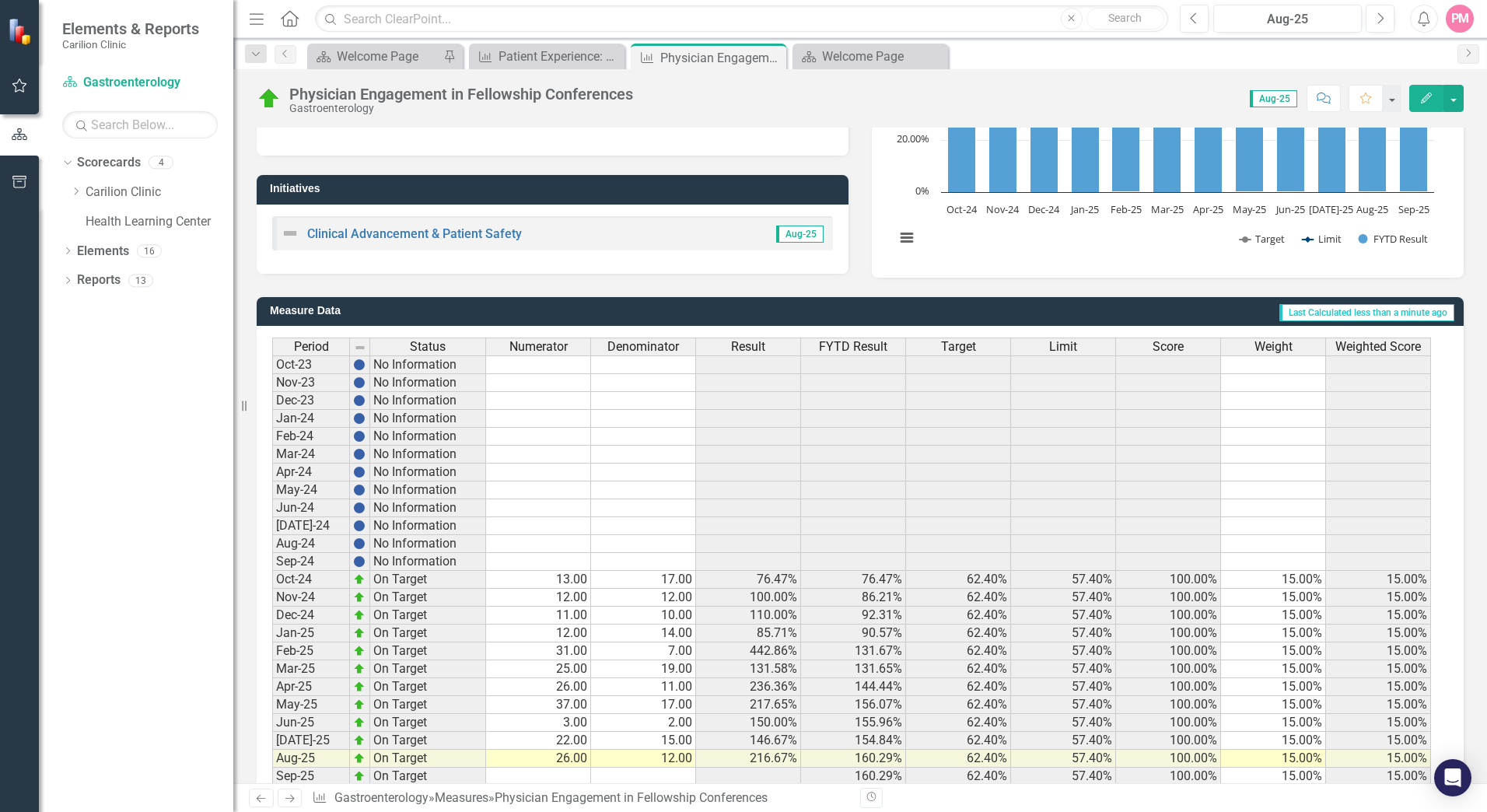
scroll to position [275, 0]
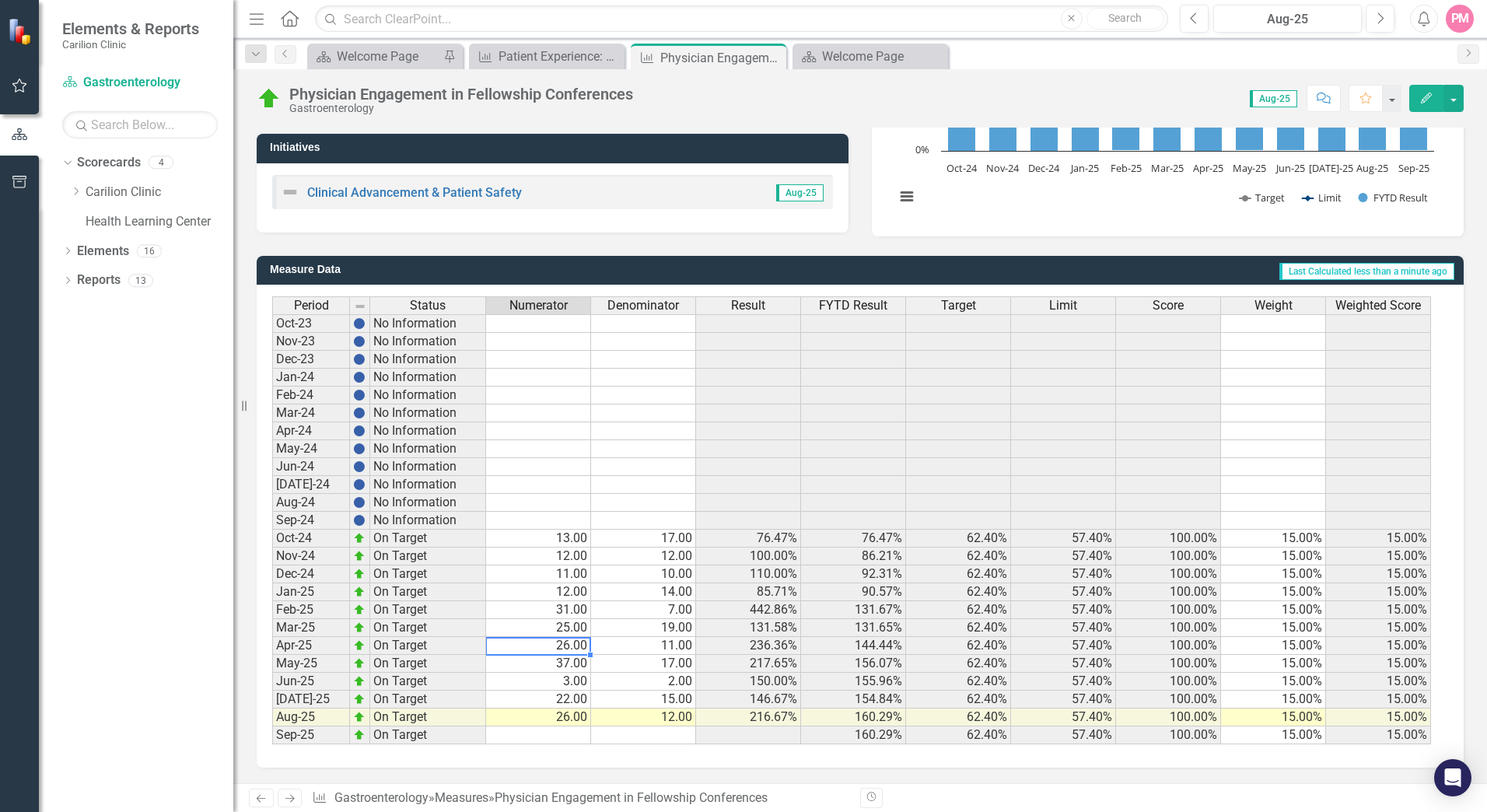
click at [558, 647] on td "26.00" at bounding box center [538, 645] width 105 height 18
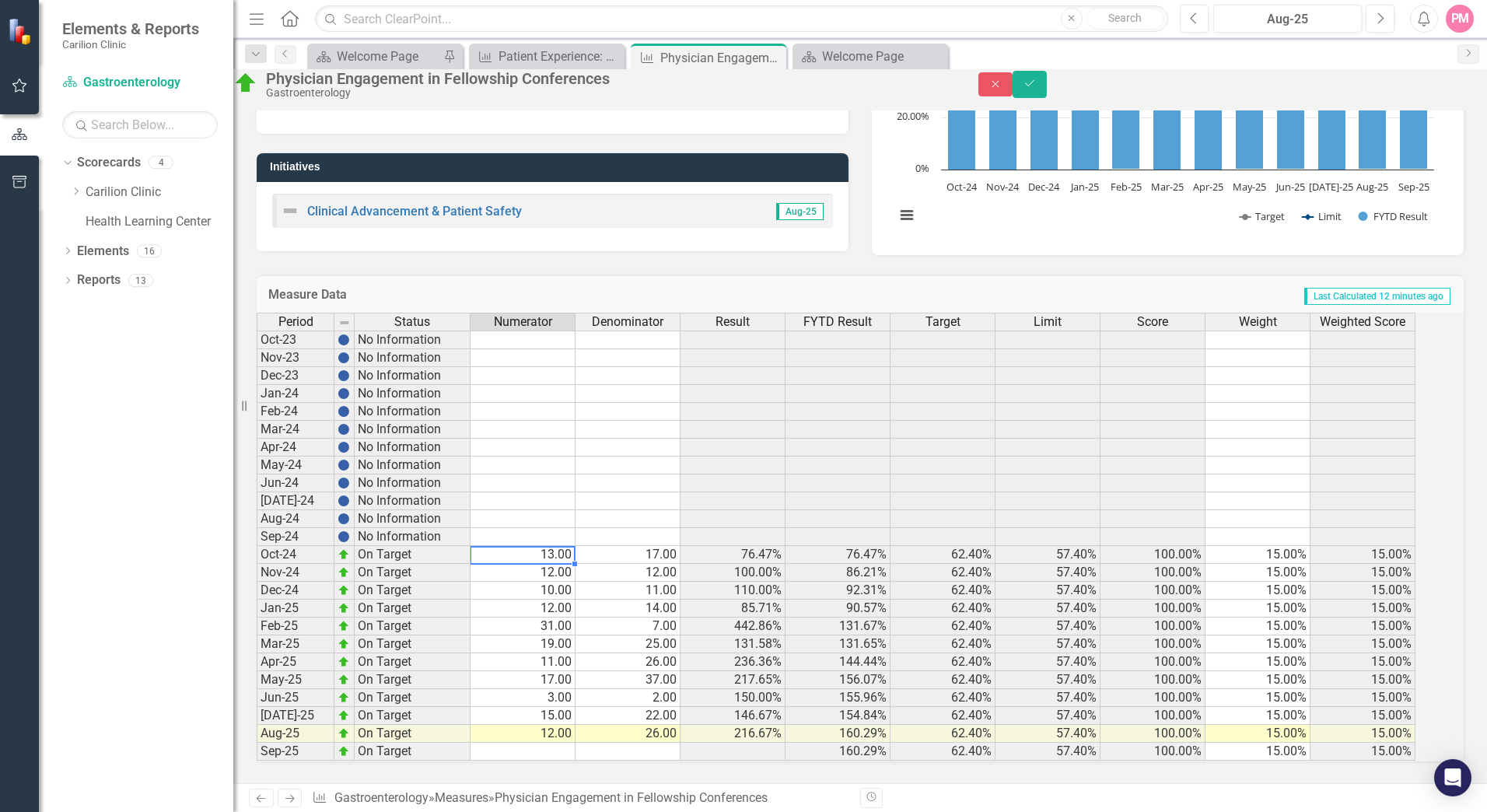
click at [575, 549] on td "13.00" at bounding box center [522, 554] width 105 height 18
click at [681, 549] on td "17.00" at bounding box center [627, 554] width 105 height 18
type textarea "12"
click at [402, 52] on div "Welcome Page" at bounding box center [388, 56] width 103 height 19
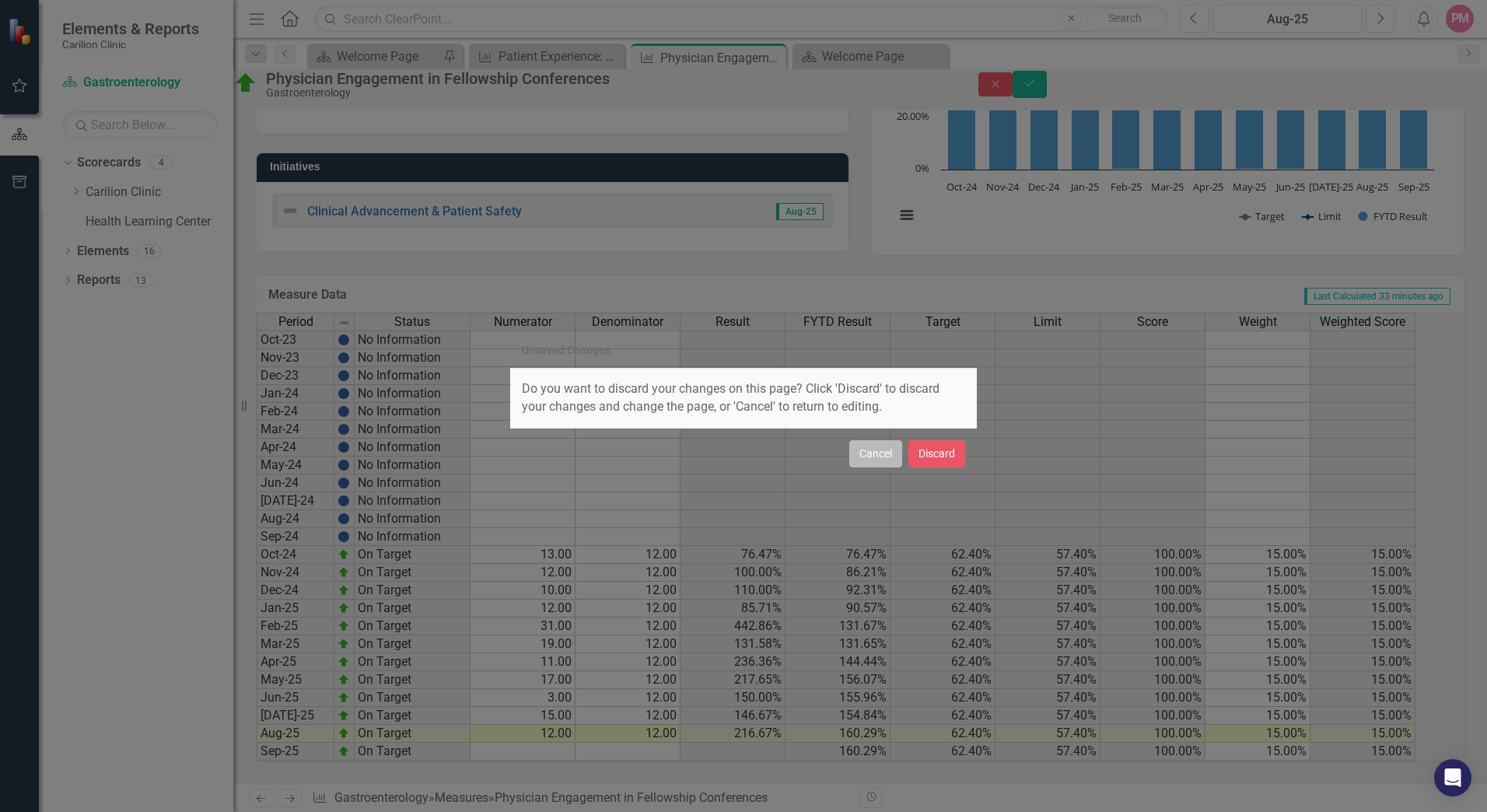
click at [876, 450] on button "Cancel" at bounding box center [875, 454] width 53 height 28
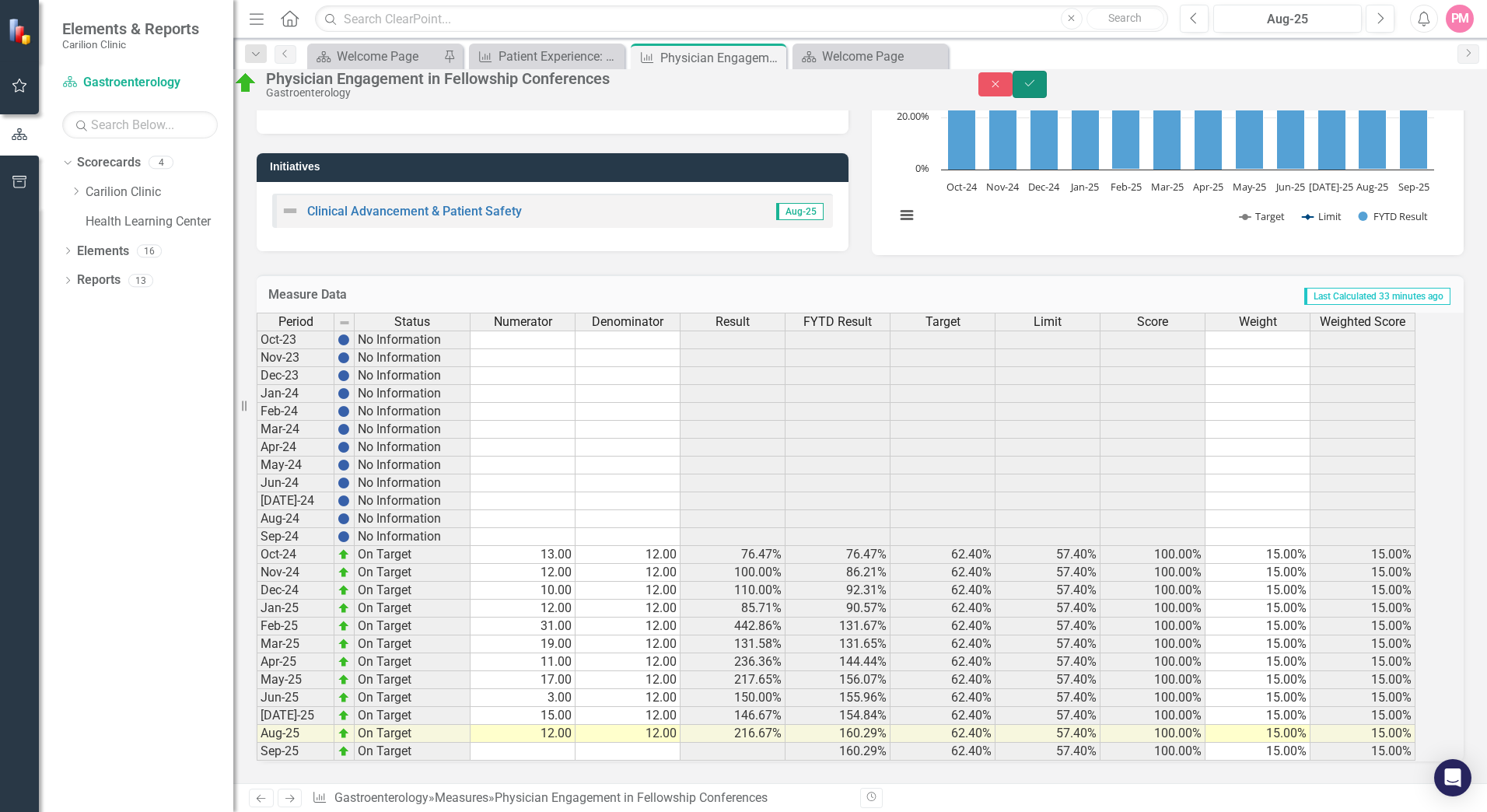
drag, startPoint x: 1446, startPoint y: 93, endPoint x: 679, endPoint y: 85, distance: 767.0
click at [1037, 89] on icon "Save" at bounding box center [1030, 83] width 14 height 11
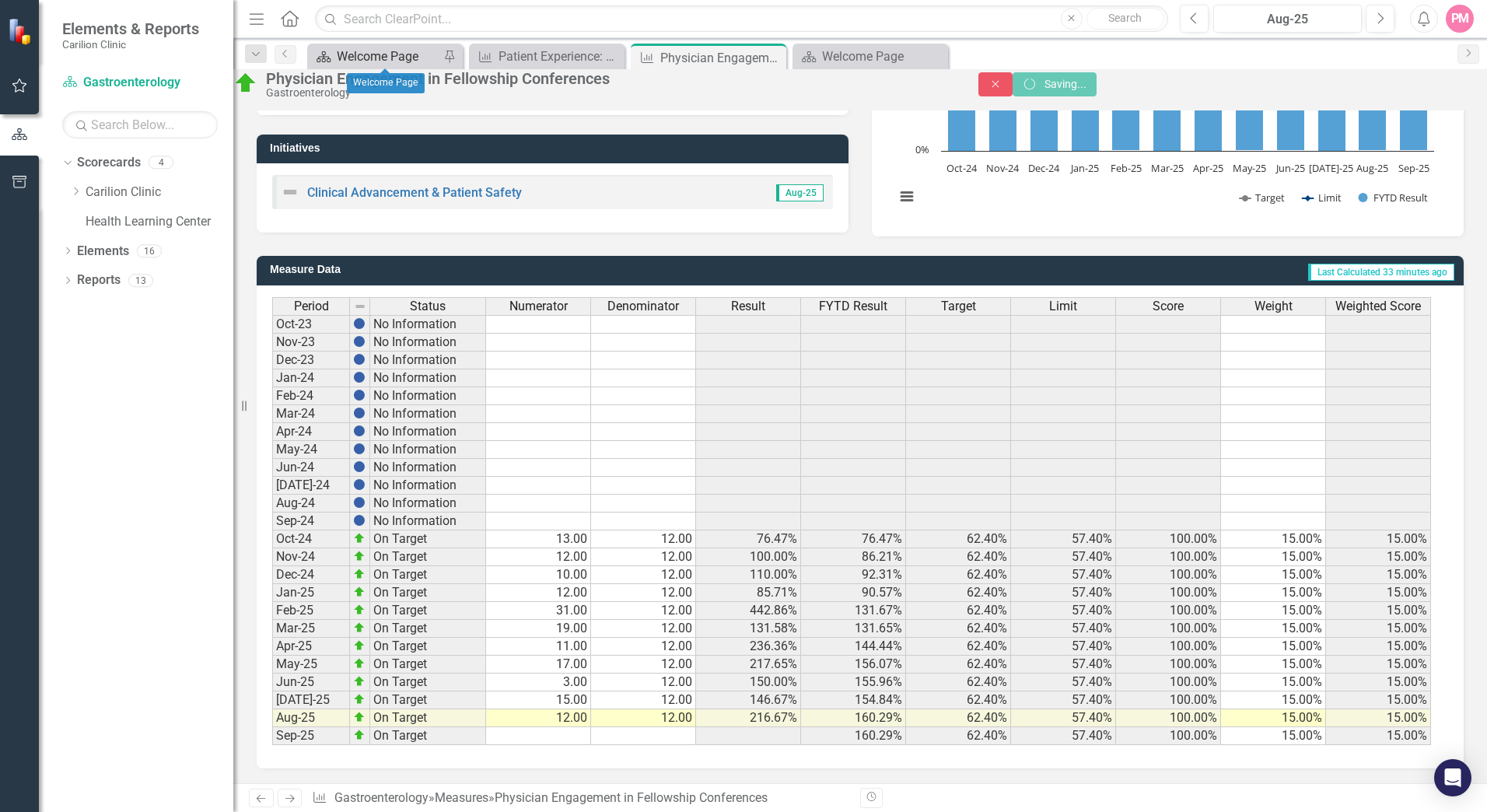
click at [404, 49] on div "Welcome Page" at bounding box center [388, 56] width 103 height 19
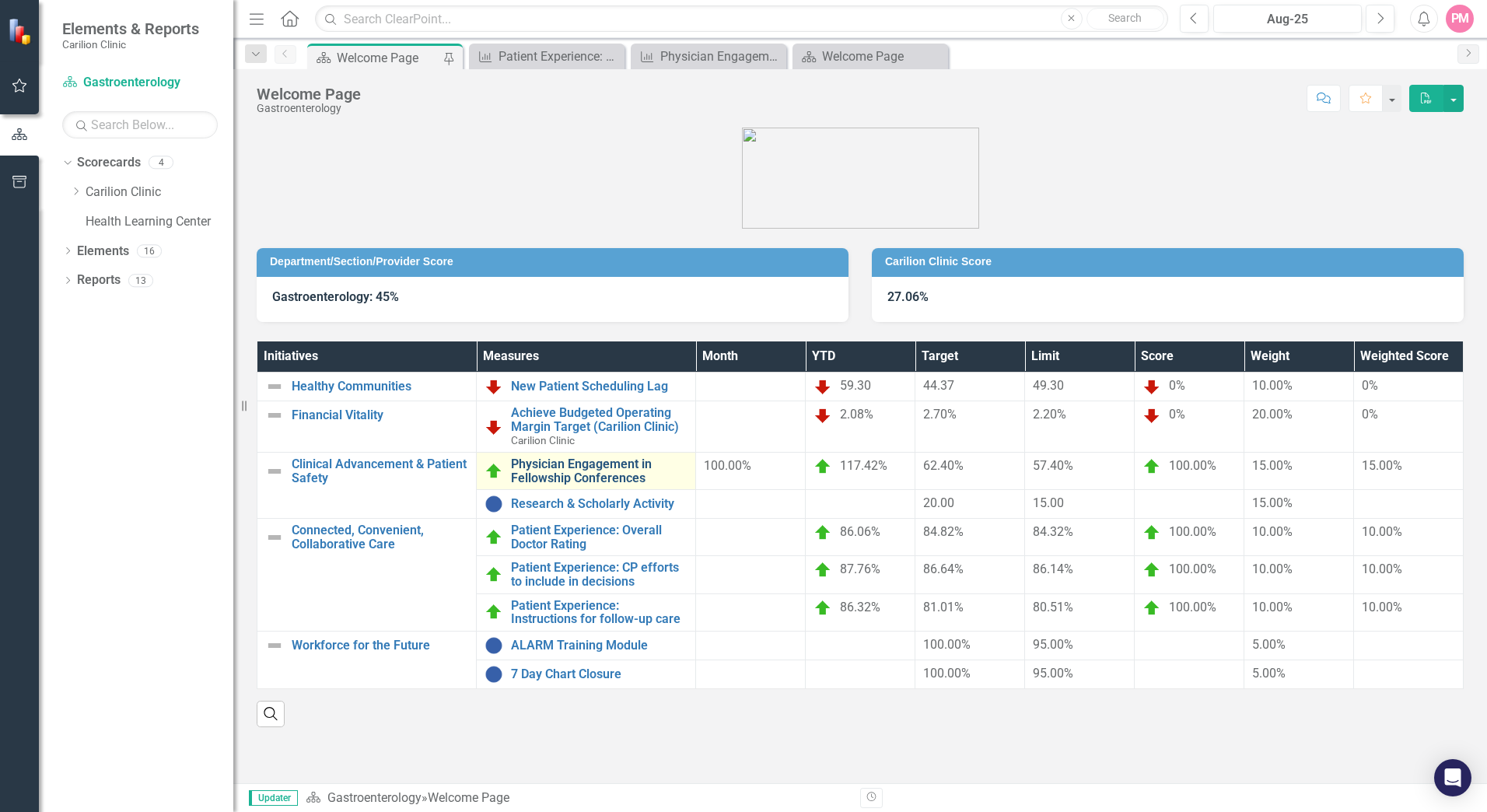
click at [531, 469] on link "Physician Engagement in Fellowship Conferences" at bounding box center [599, 470] width 177 height 28
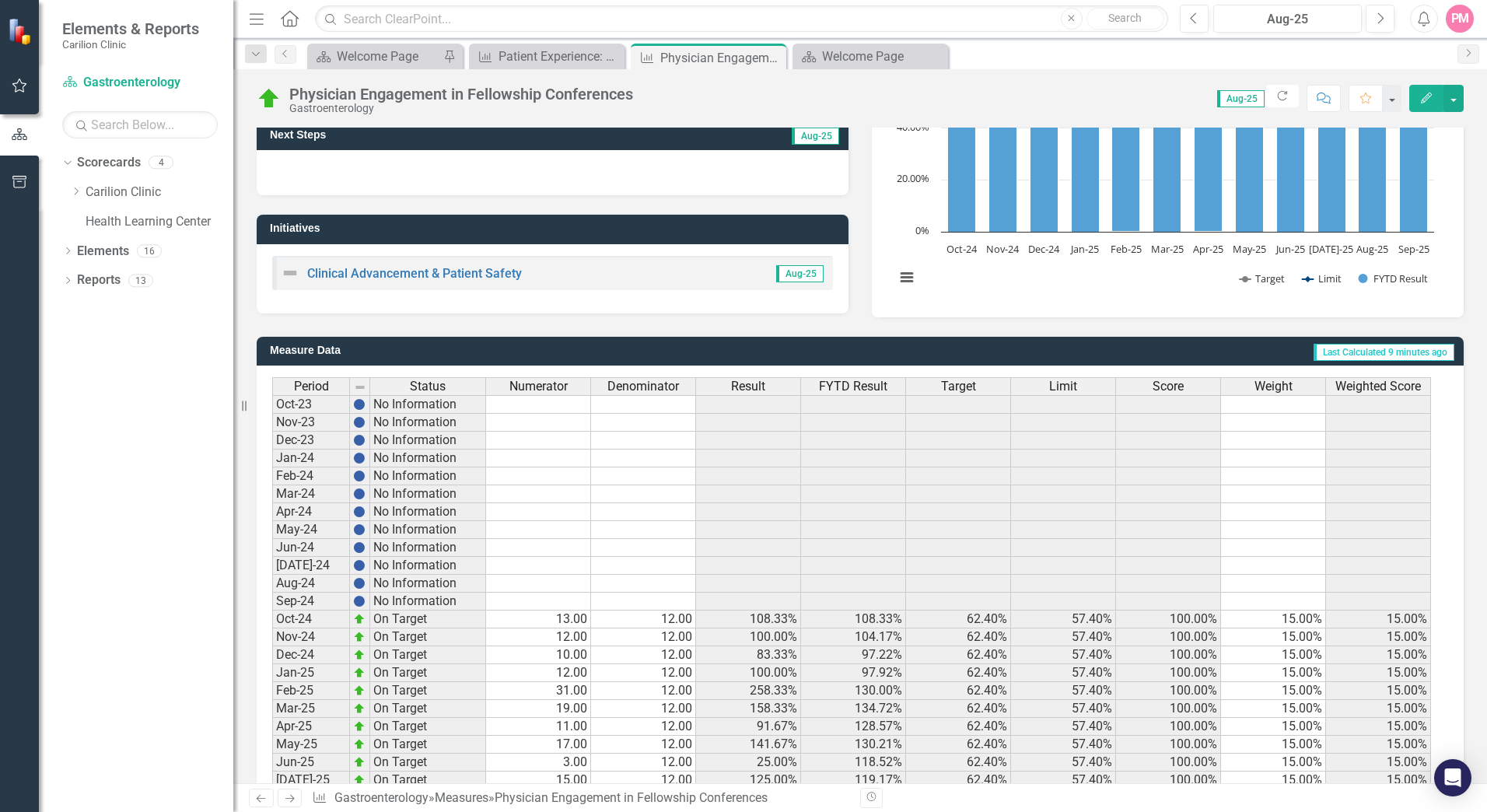
scroll to position [275, 0]
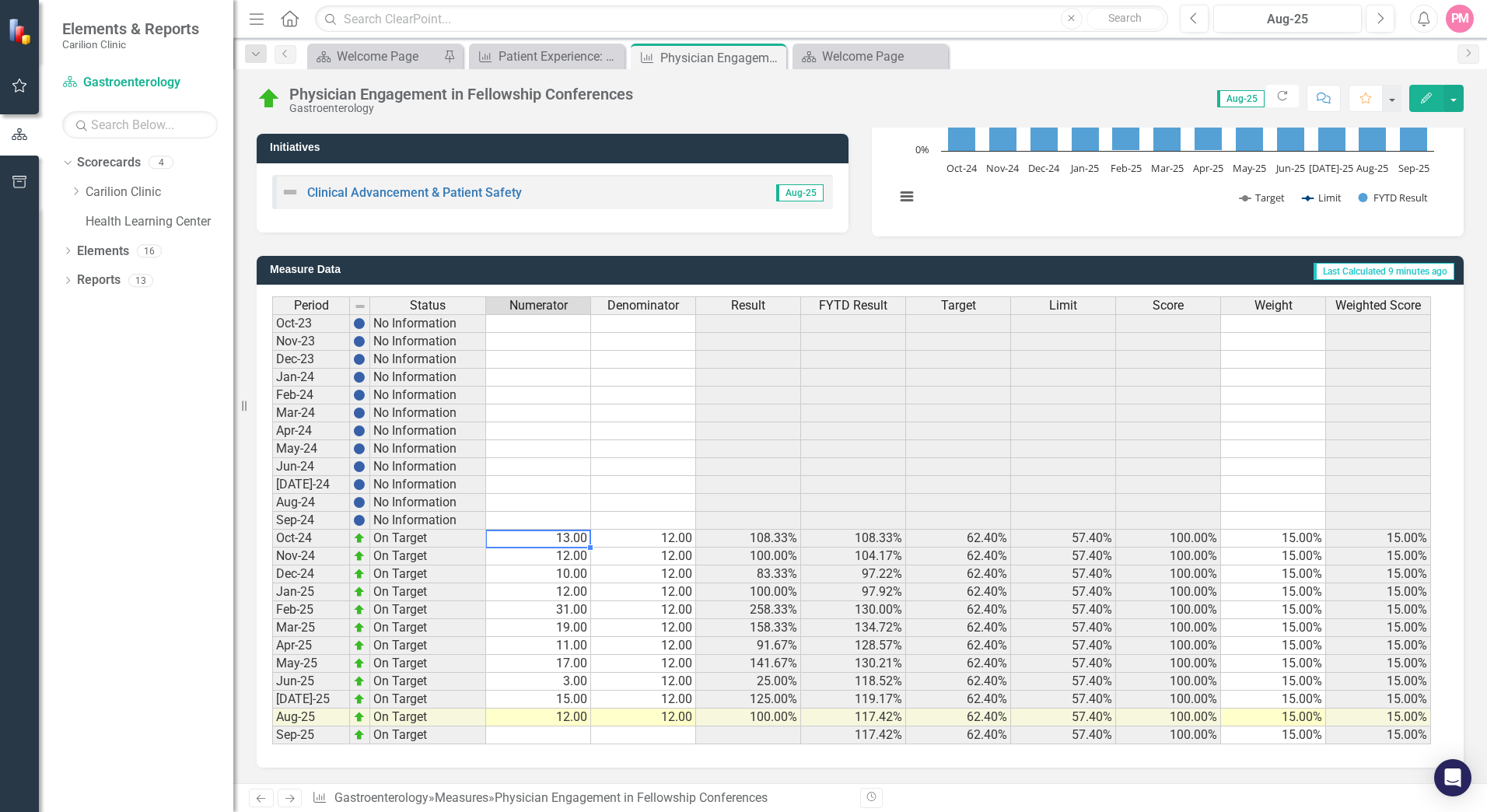
click at [557, 537] on td "13.00" at bounding box center [538, 538] width 105 height 18
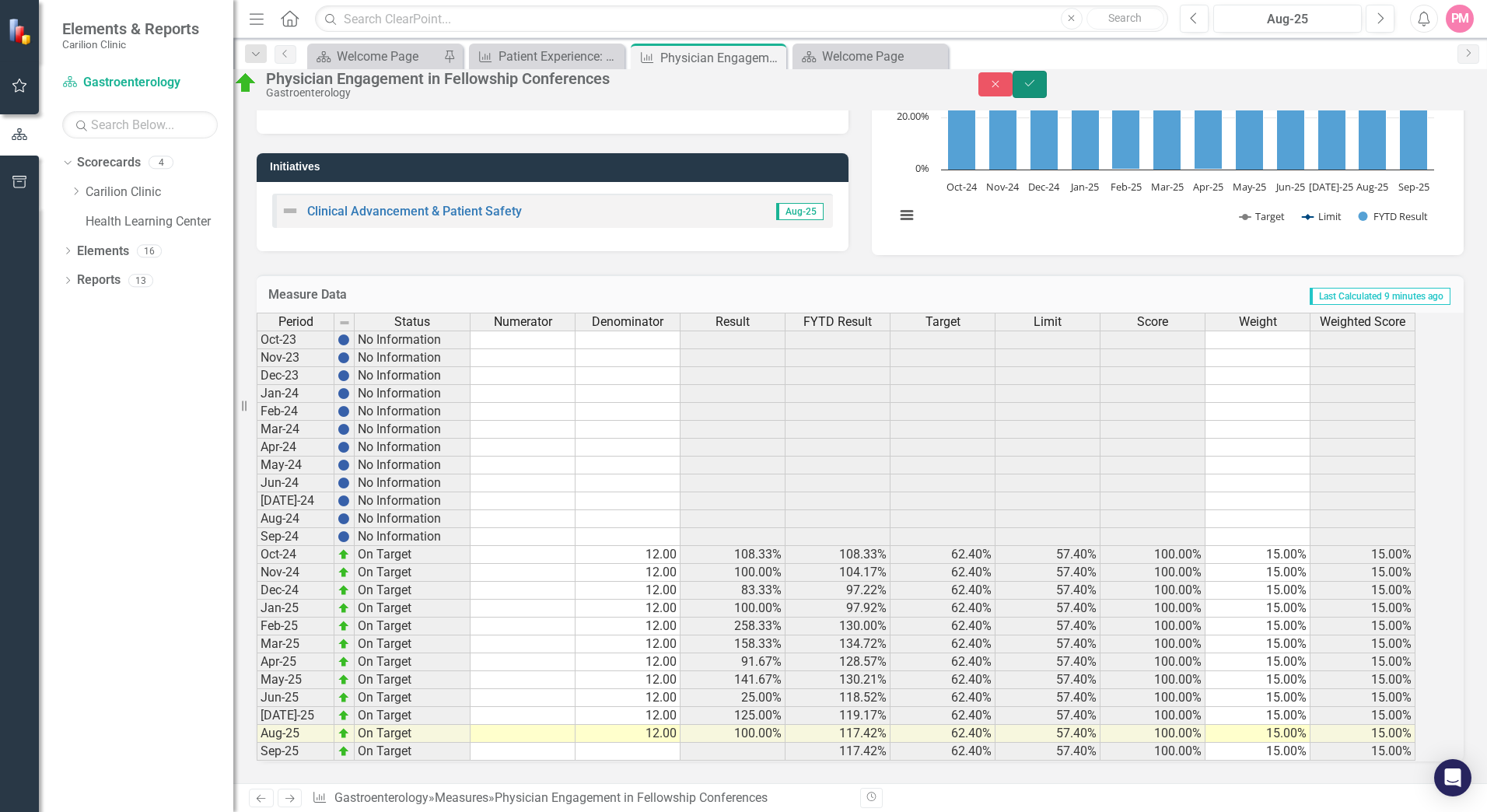
click at [1037, 89] on icon "Save" at bounding box center [1030, 83] width 14 height 11
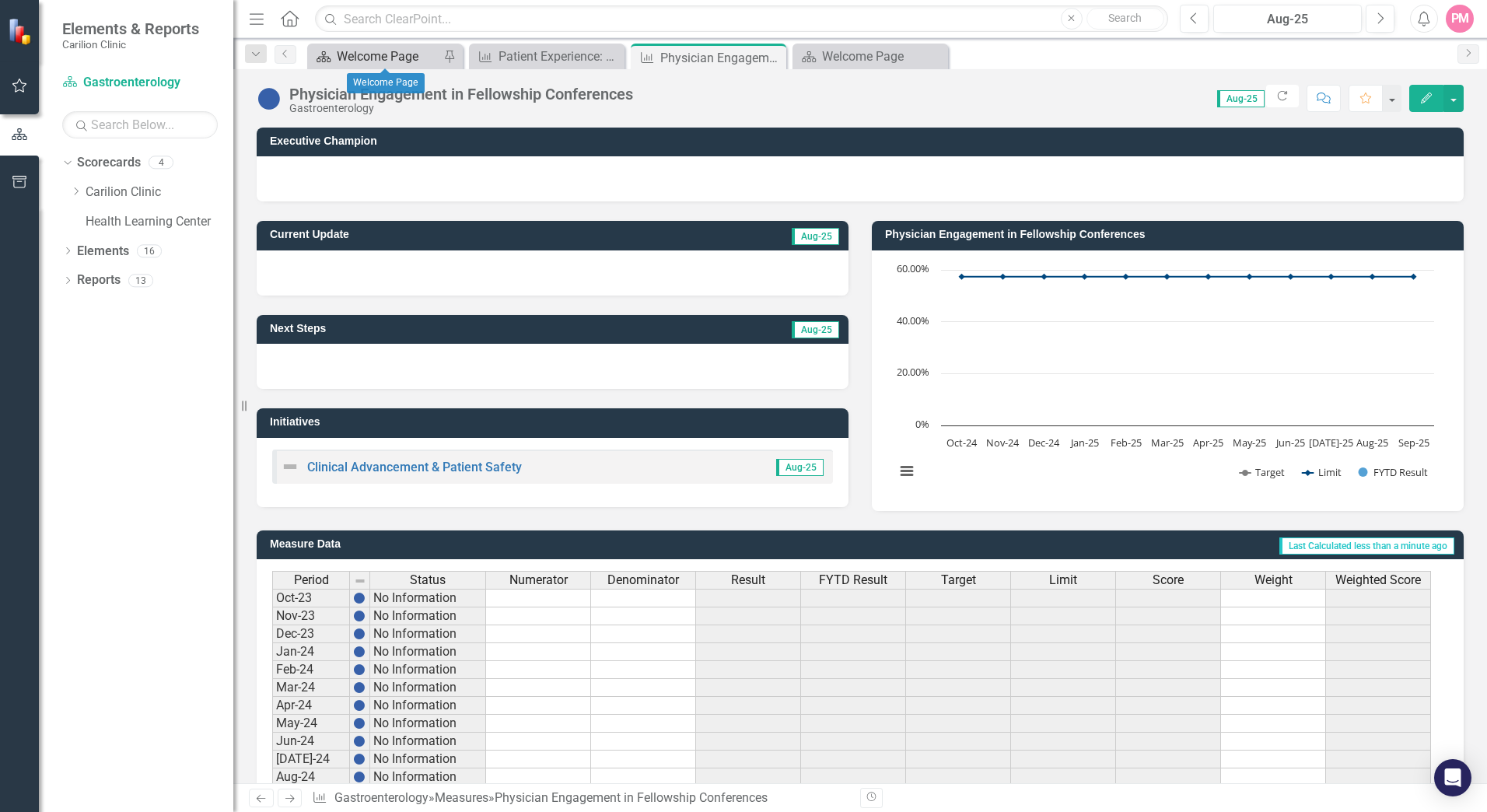
click at [388, 59] on div "Welcome Page" at bounding box center [388, 56] width 103 height 19
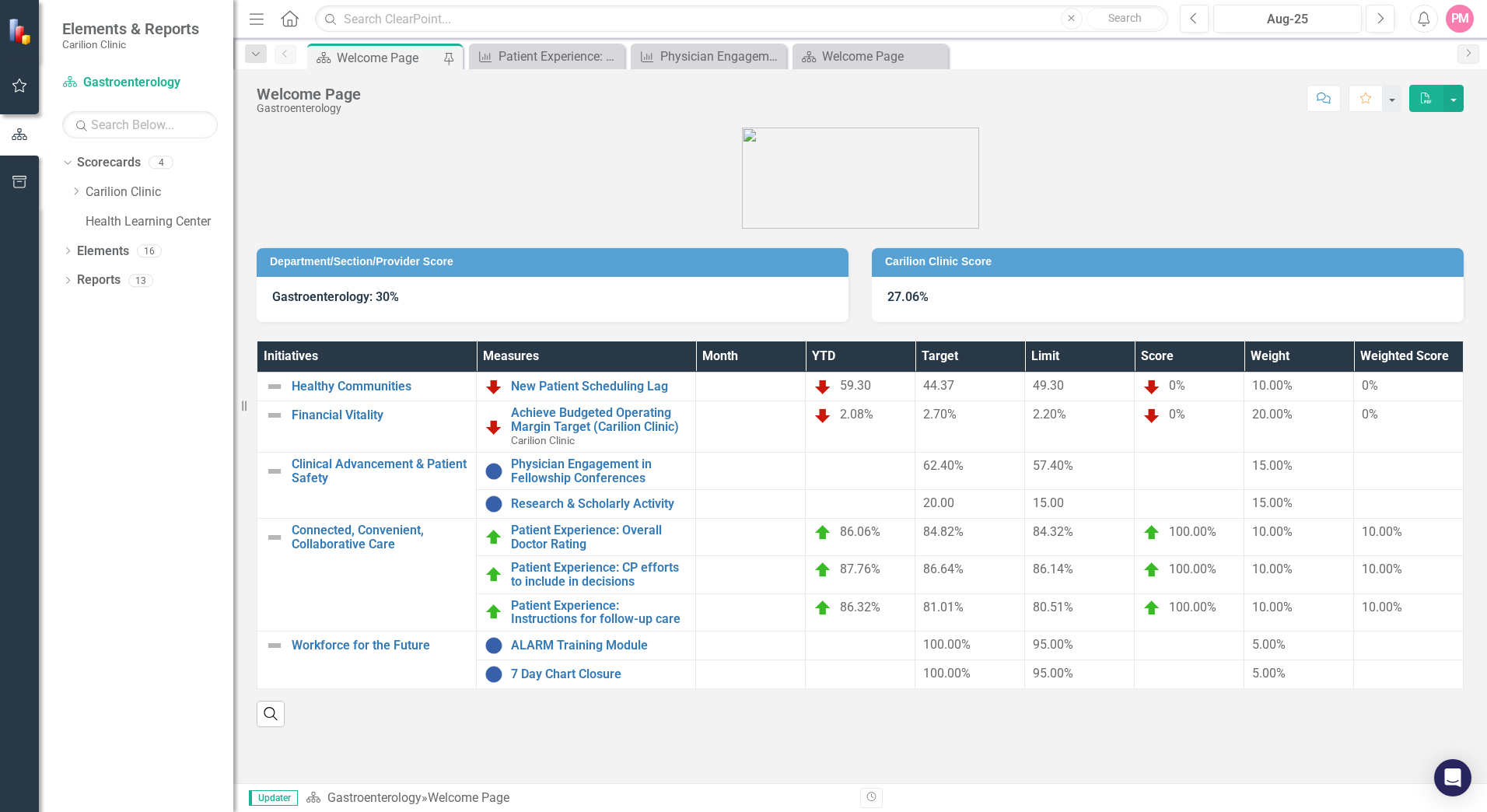
click at [265, 287] on div "Gastroenterology: 30%" at bounding box center [553, 300] width 592 height 45
